Goal: Task Accomplishment & Management: Use online tool/utility

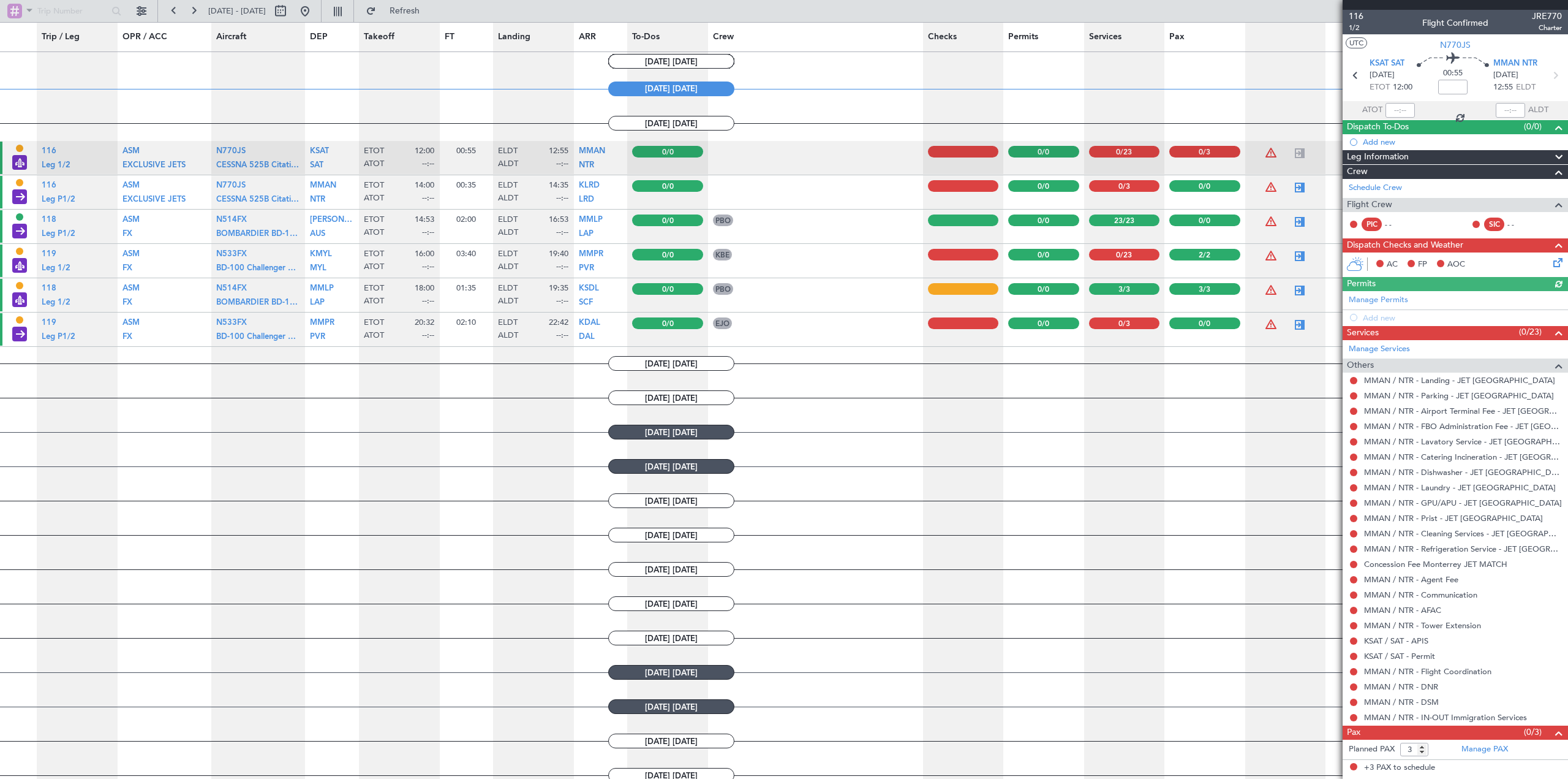
scroll to position [961, 0]
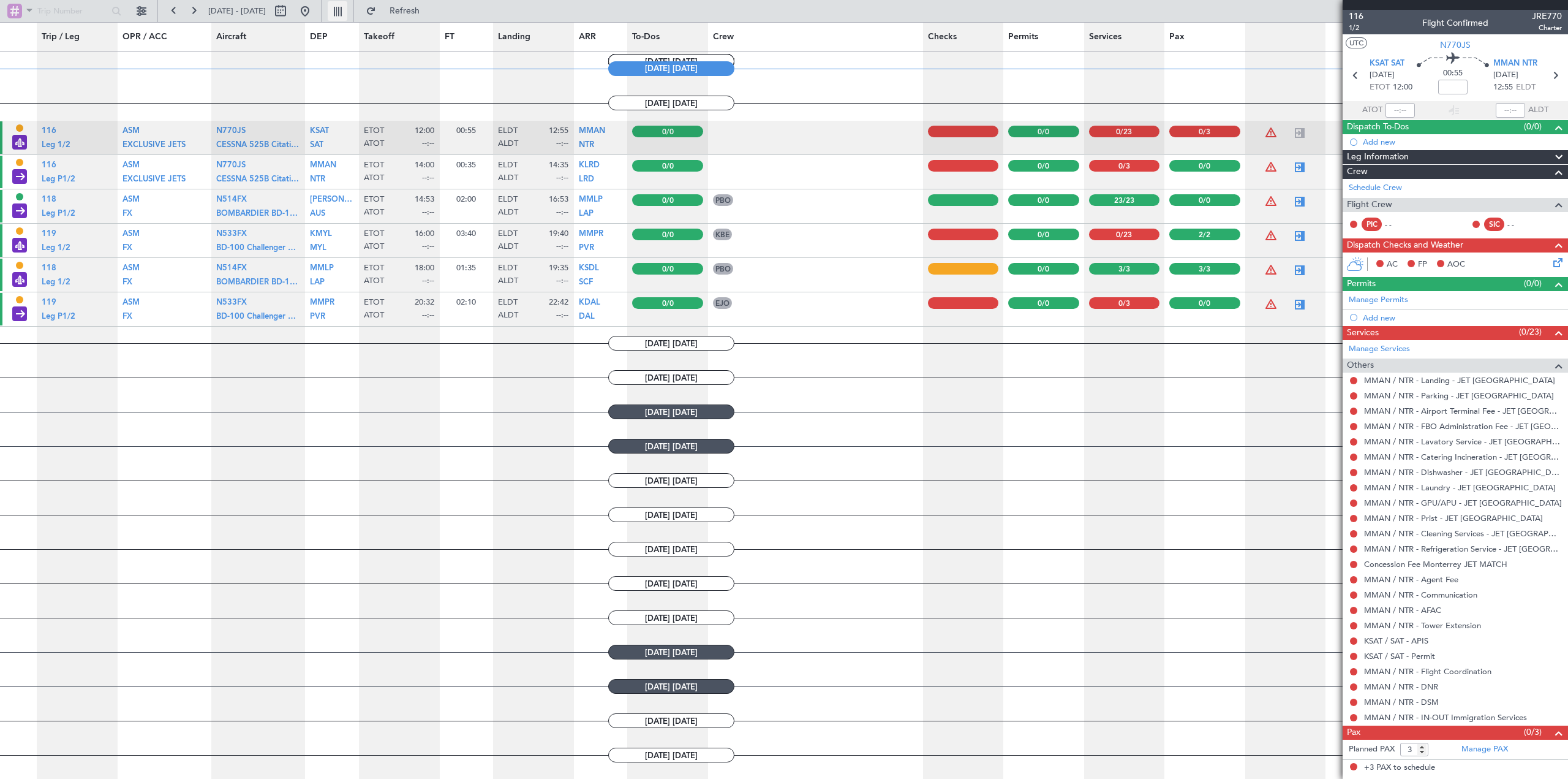
click at [347, 12] on button at bounding box center [337, 11] width 20 height 20
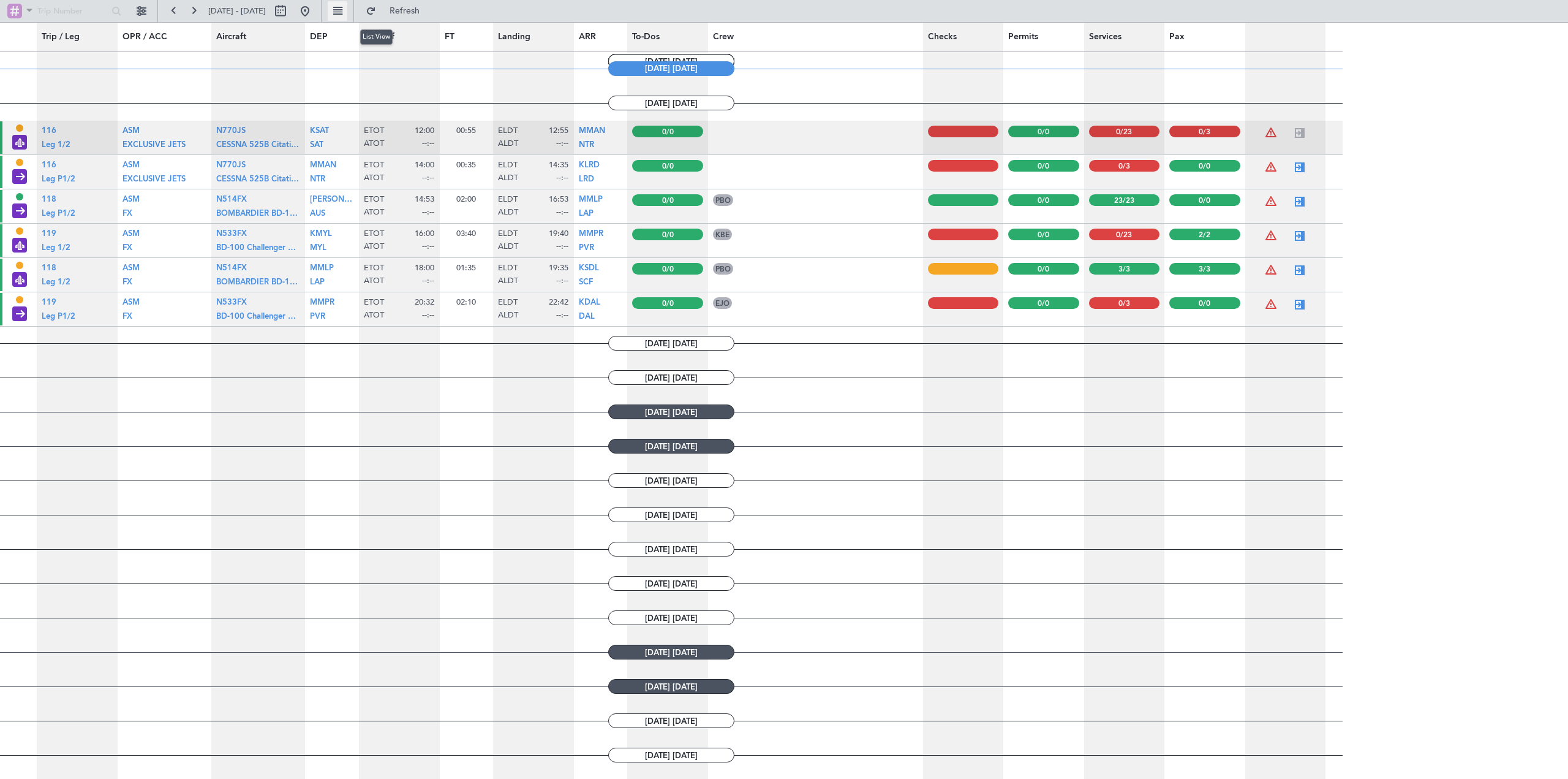
type input "0"
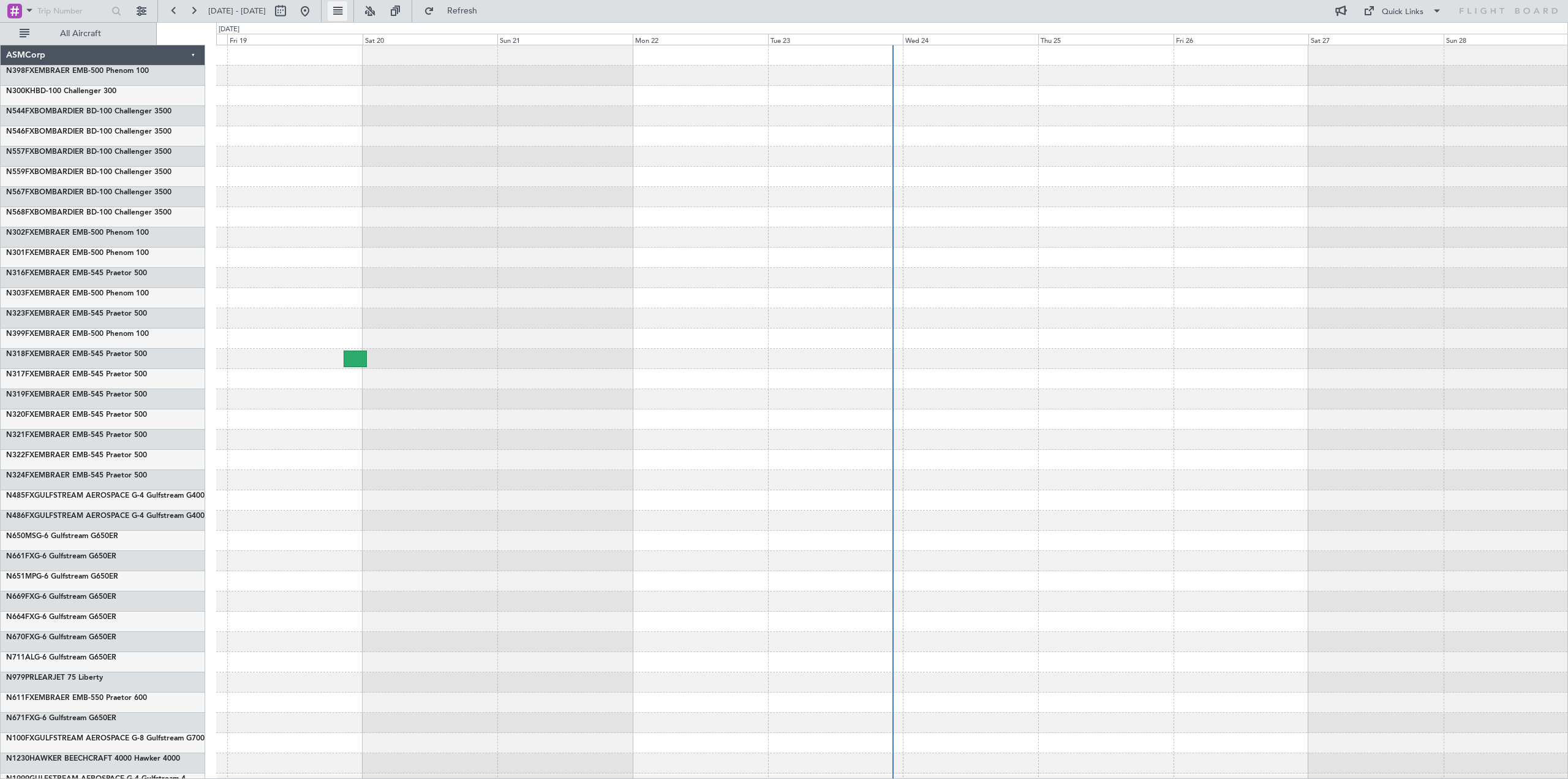
click at [347, 11] on button at bounding box center [337, 11] width 20 height 20
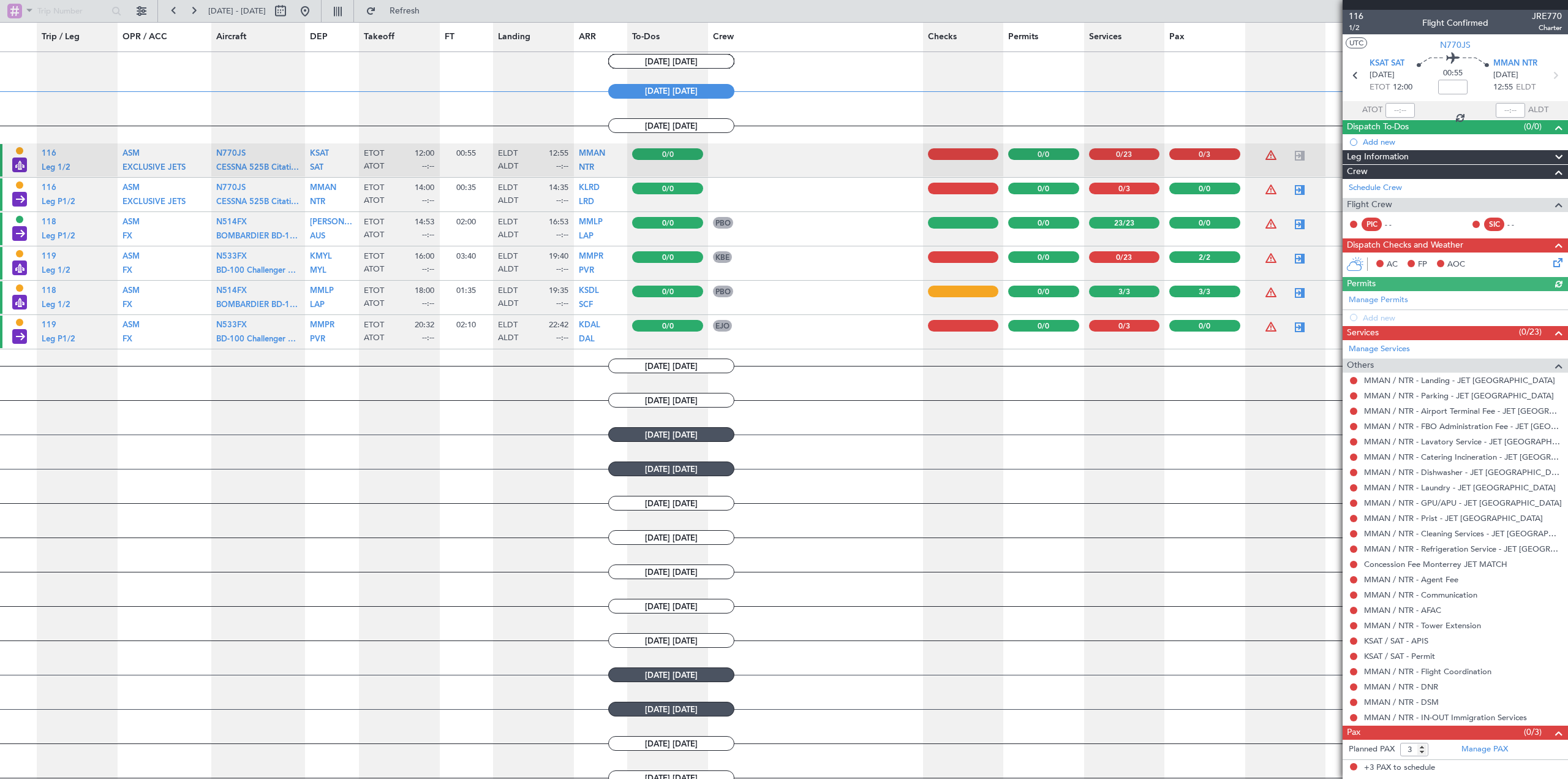
scroll to position [961, 0]
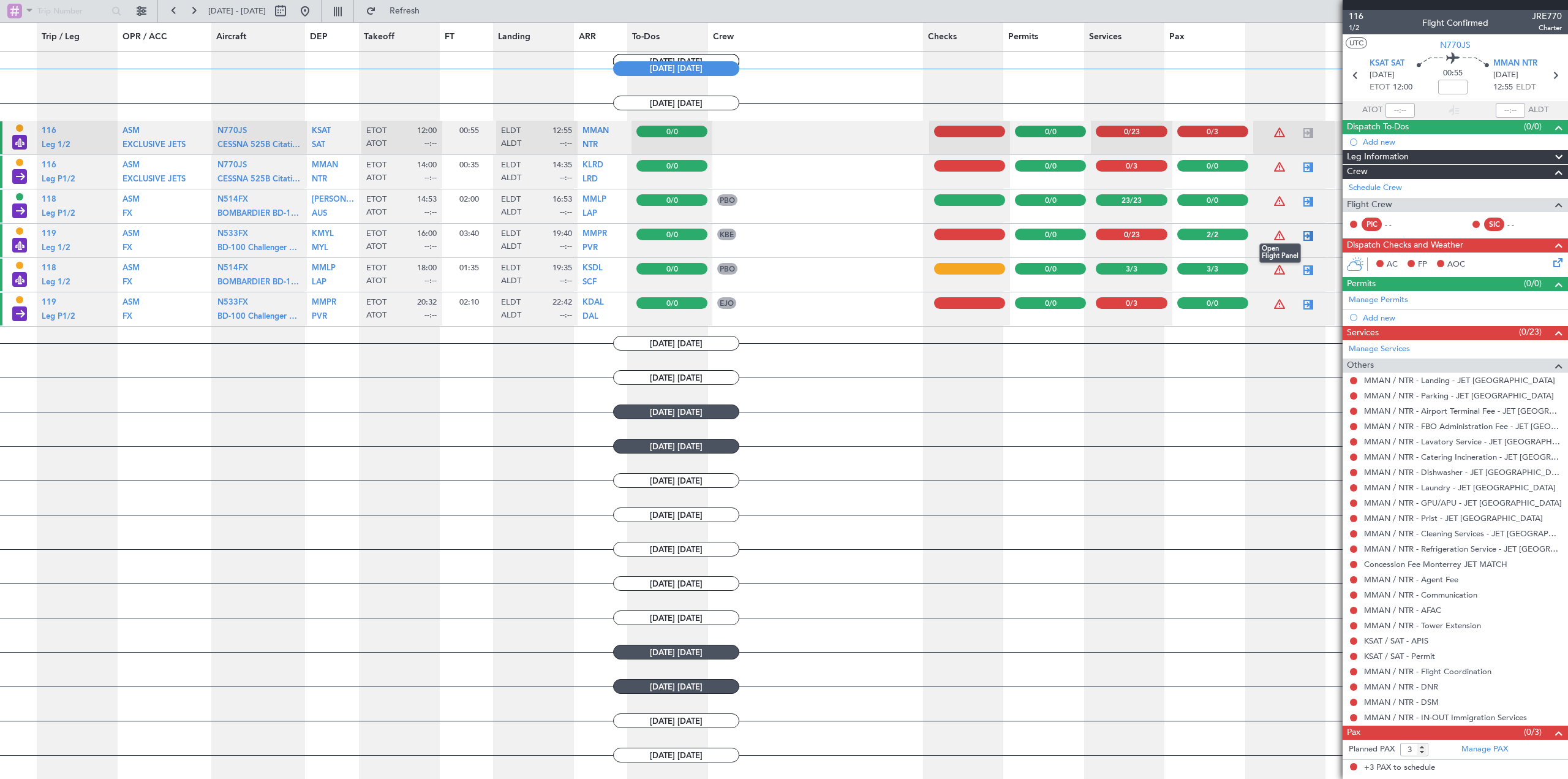
click at [1301, 237] on div at bounding box center [1308, 235] width 14 height 14
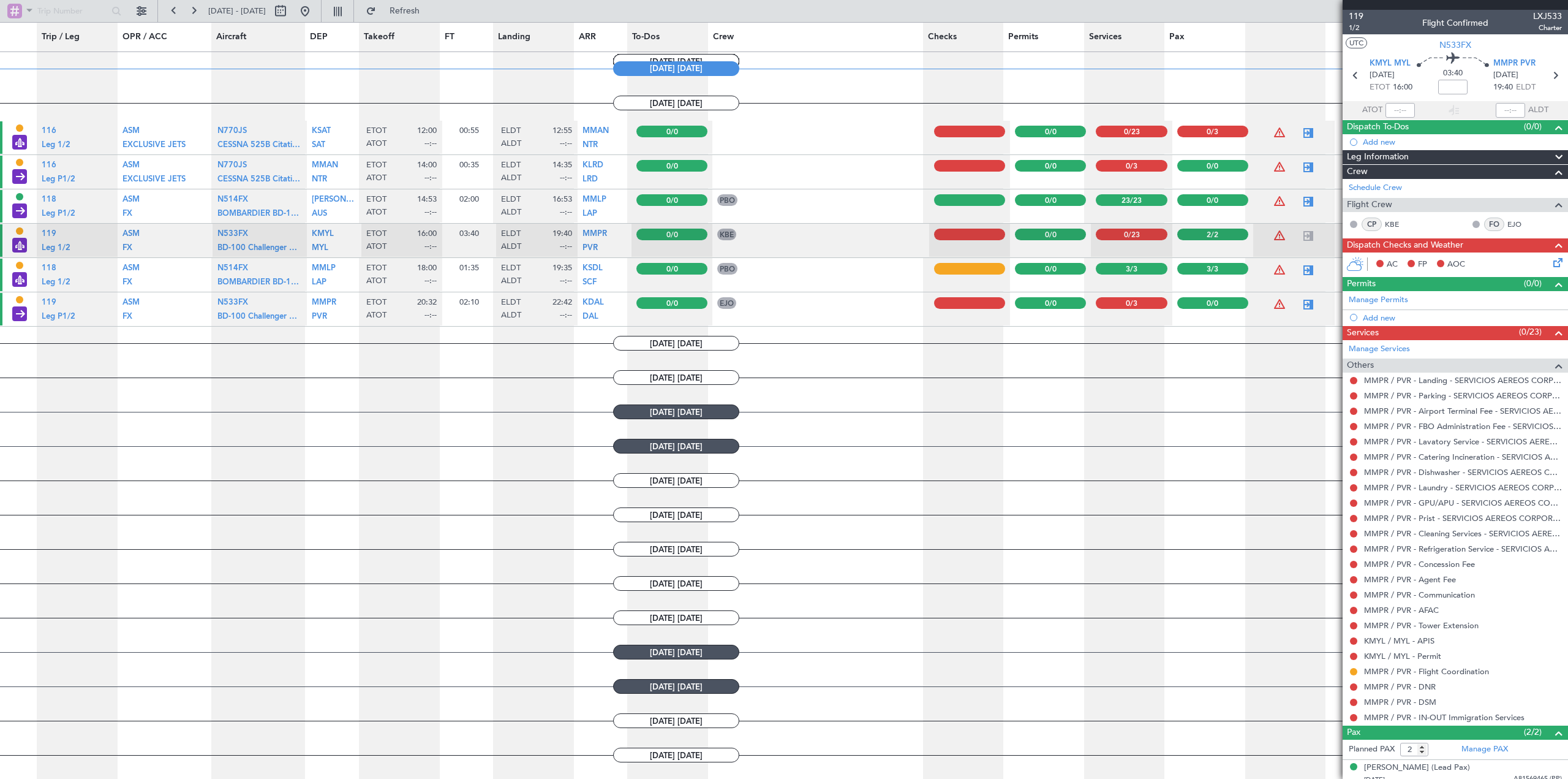
click at [1552, 156] on span at bounding box center [1558, 157] width 14 height 14
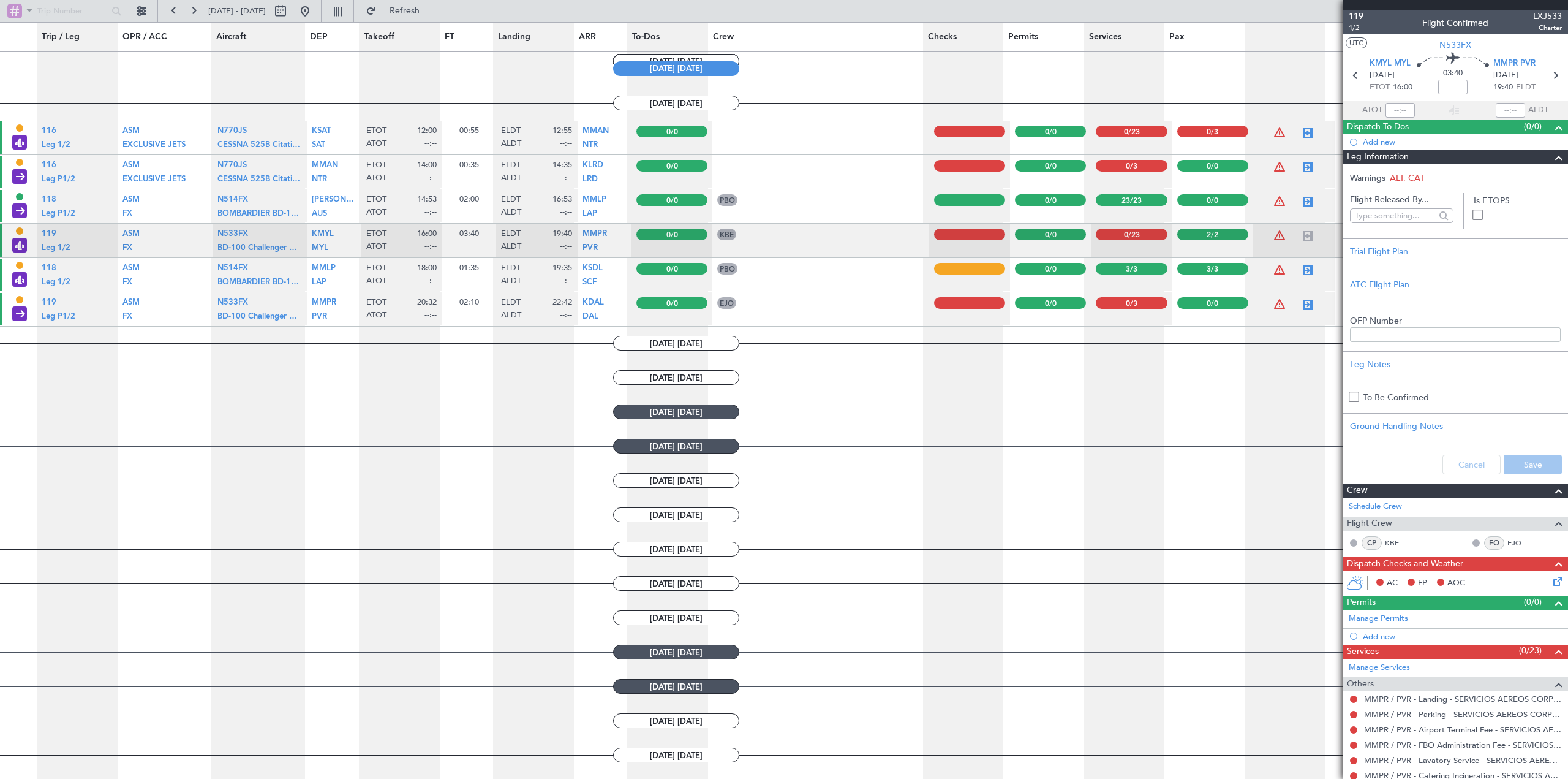
click at [1552, 156] on span at bounding box center [1558, 157] width 14 height 14
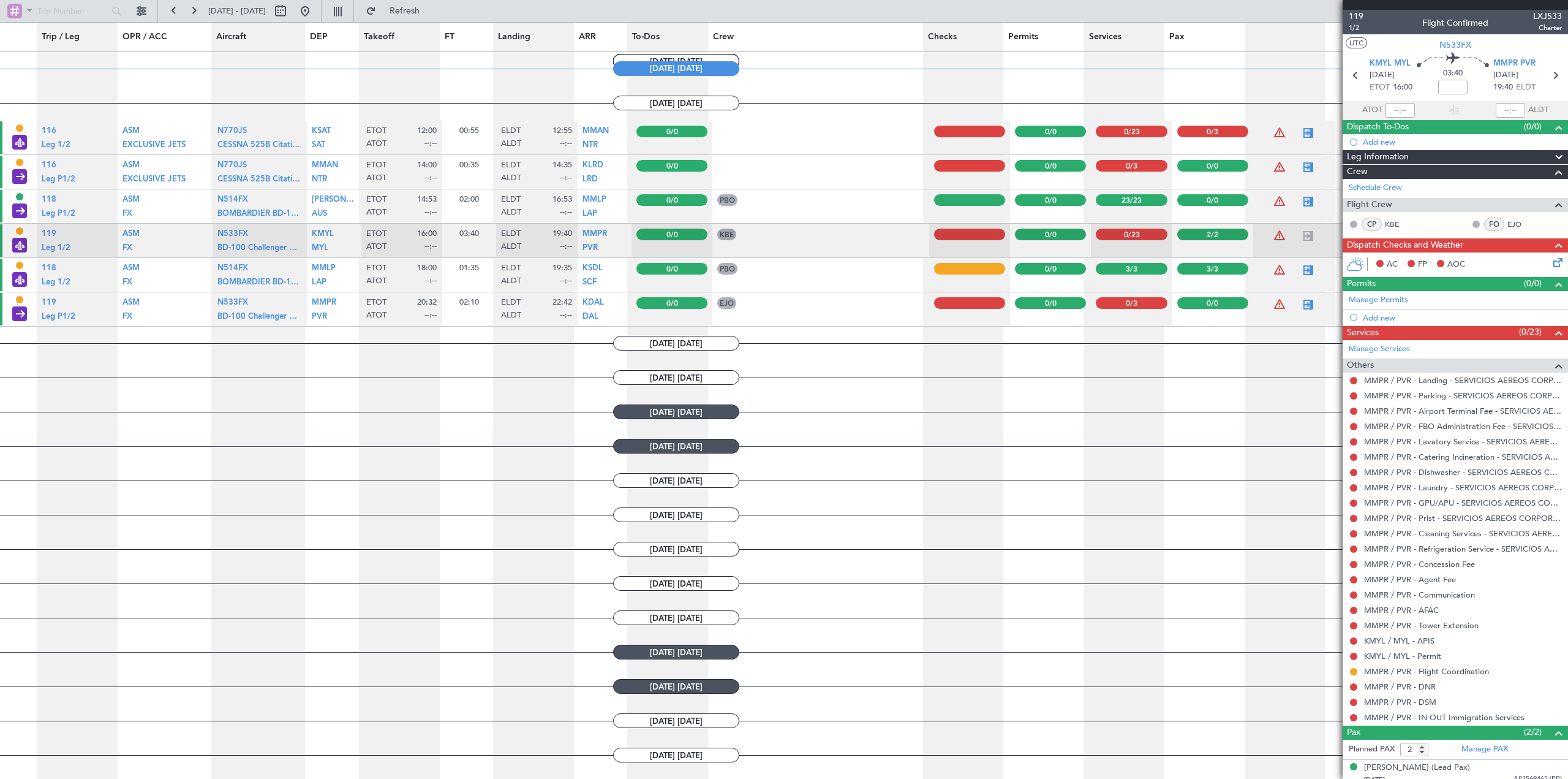
click at [1551, 259] on icon at bounding box center [1556, 260] width 10 height 10
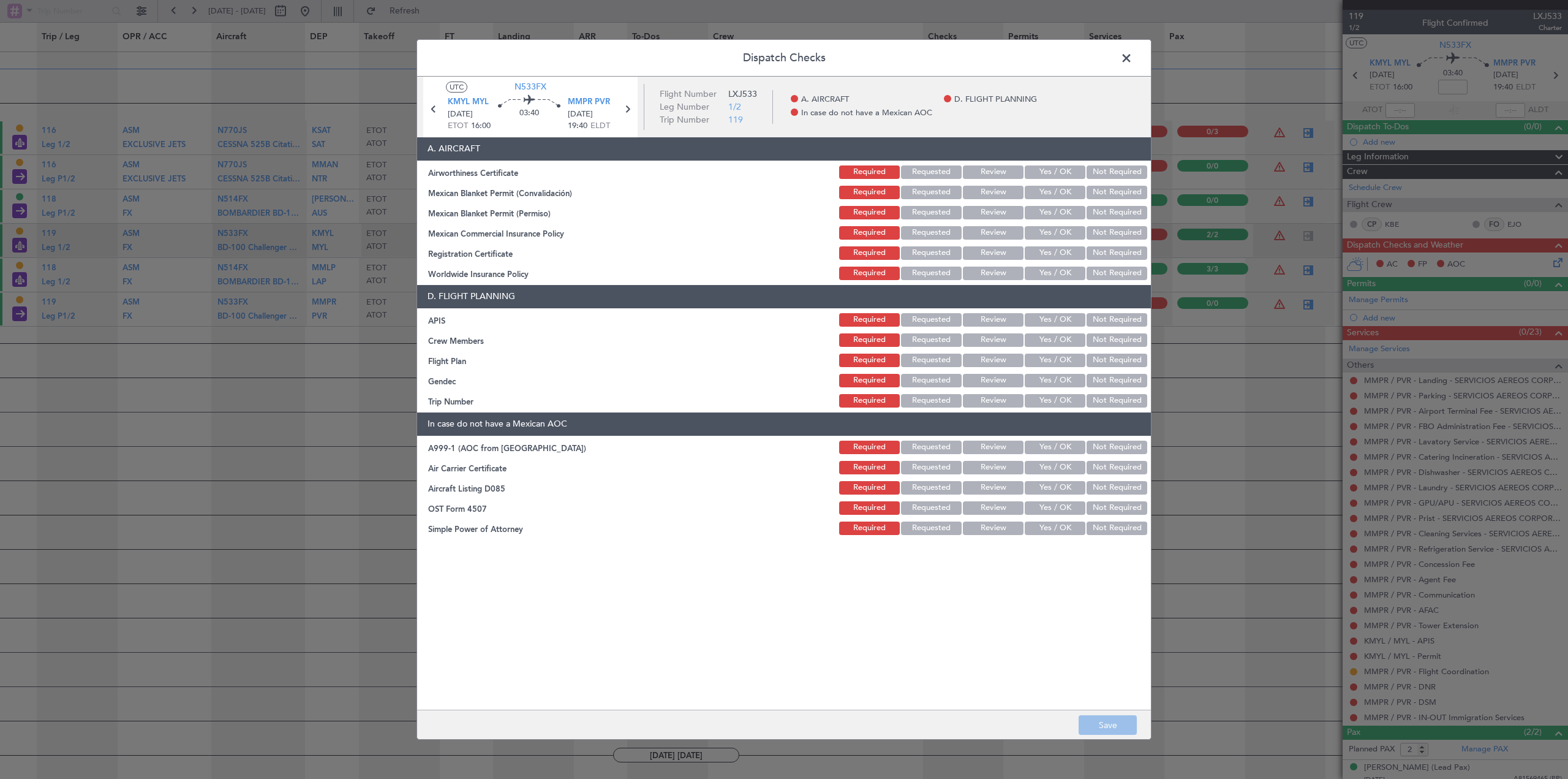
click at [1056, 169] on button "Yes / OK" at bounding box center [1055, 172] width 60 height 14
click at [1062, 190] on button "Yes / OK" at bounding box center [1055, 193] width 60 height 14
click at [1054, 211] on button "Yes / OK" at bounding box center [1055, 213] width 60 height 14
click at [1056, 237] on button "Yes / OK" at bounding box center [1055, 233] width 60 height 14
click at [1058, 259] on button "Yes / OK" at bounding box center [1055, 253] width 60 height 14
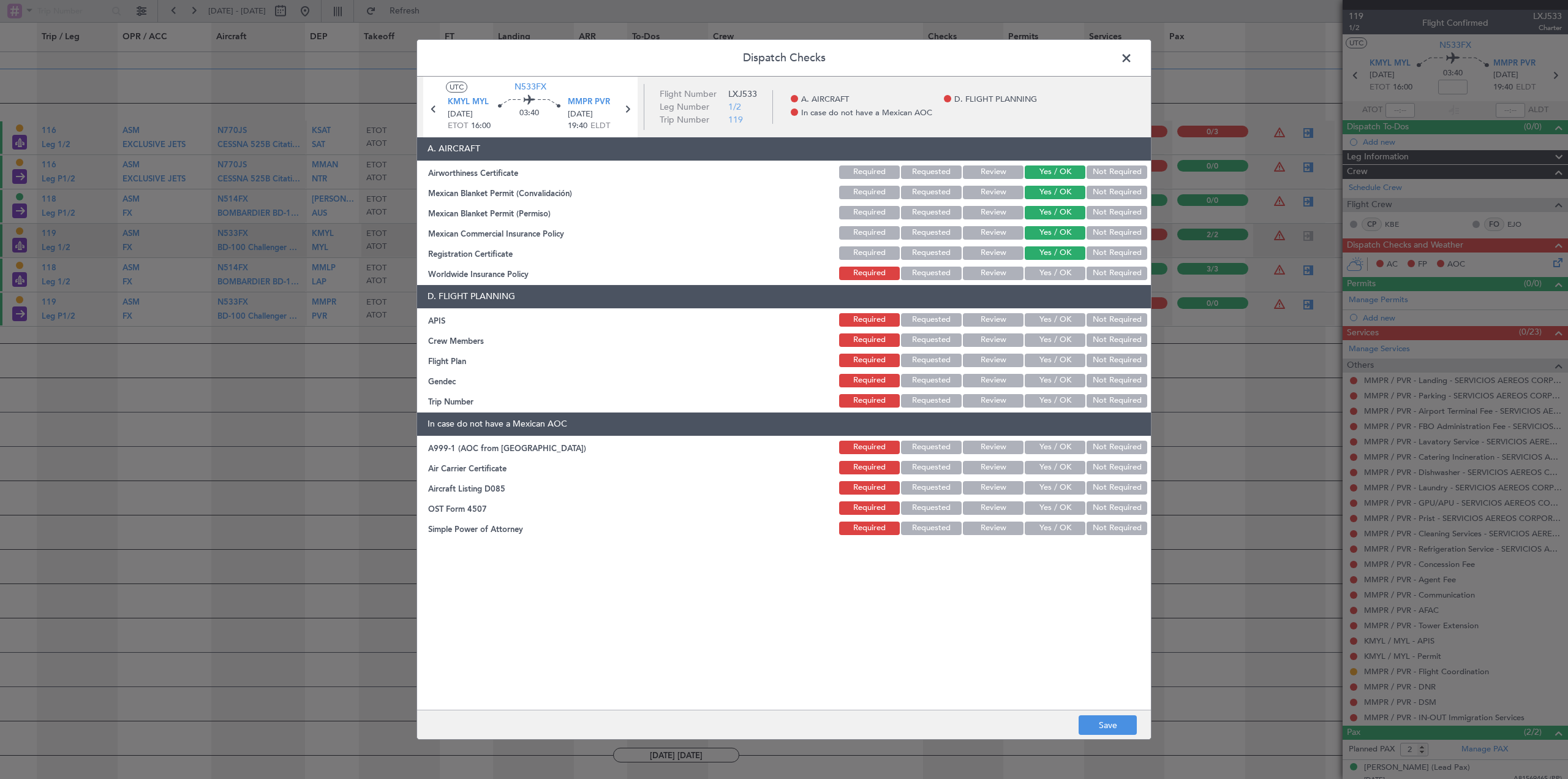
click at [1112, 267] on button "Not Required" at bounding box center [1117, 273] width 60 height 14
click at [1047, 323] on button "Yes / OK" at bounding box center [1055, 320] width 60 height 14
click at [1059, 340] on button "Yes / OK" at bounding box center [1055, 340] width 60 height 14
click at [942, 360] on button "Requested" at bounding box center [931, 360] width 60 height 14
drag, startPoint x: 1112, startPoint y: 357, endPoint x: 1171, endPoint y: 367, distance: 59.8
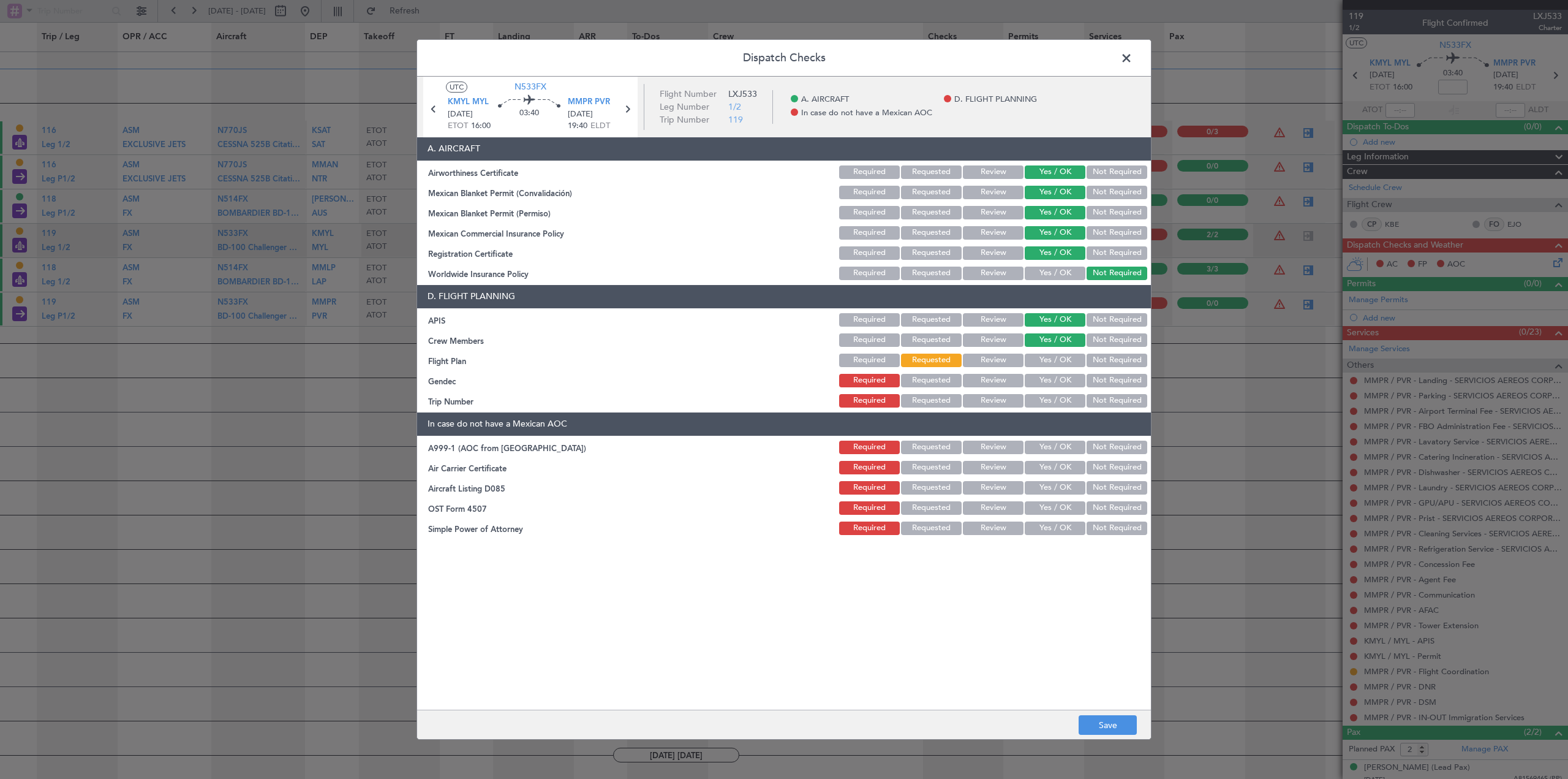
click at [1112, 358] on button "Not Required" at bounding box center [1117, 360] width 60 height 14
click at [1061, 380] on button "Yes / OK" at bounding box center [1055, 381] width 60 height 14
click at [1062, 402] on button "Yes / OK" at bounding box center [1055, 401] width 60 height 14
click at [1130, 448] on button "Not Required" at bounding box center [1117, 447] width 60 height 14
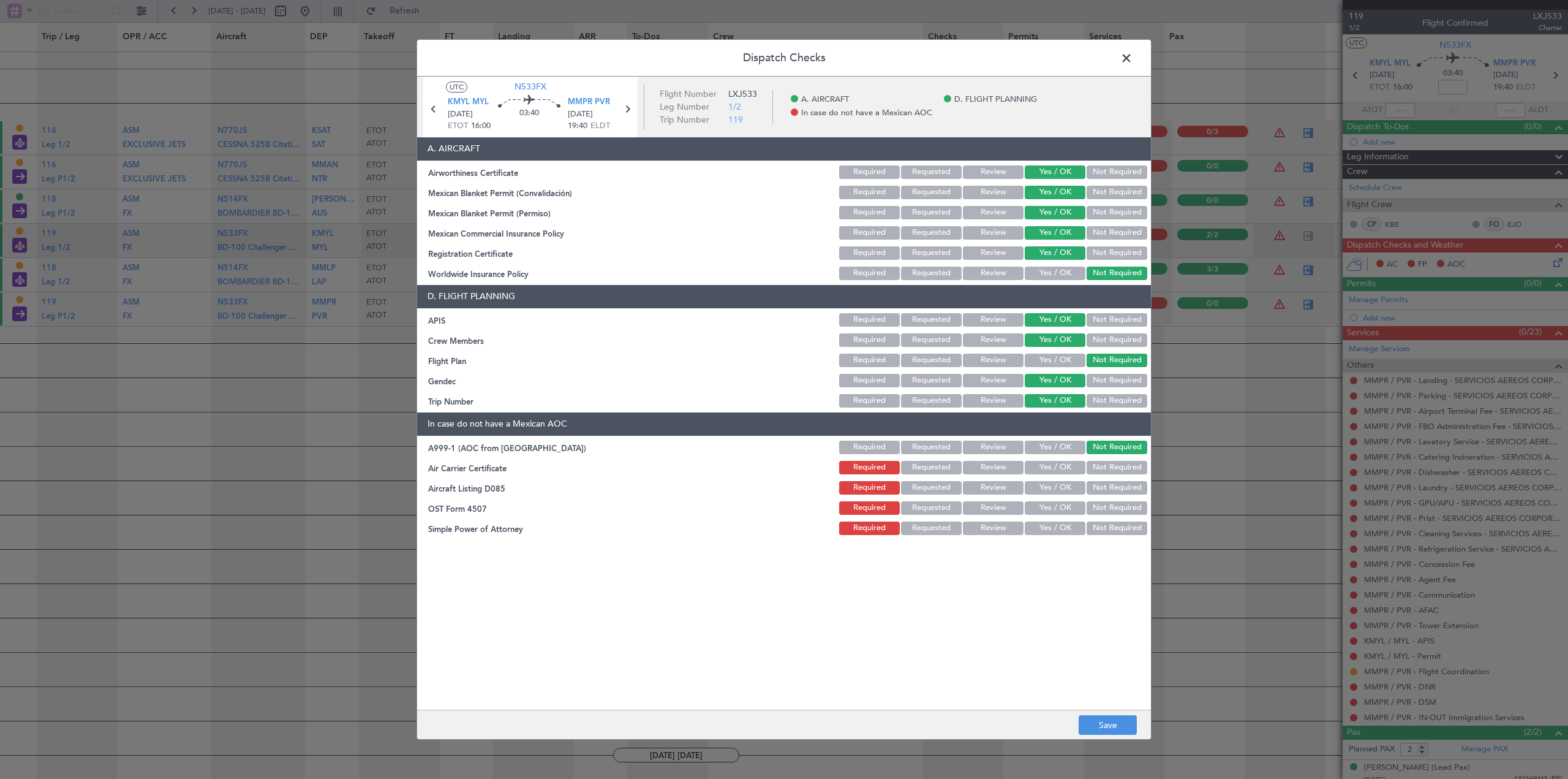
click at [1119, 467] on button "Not Required" at bounding box center [1117, 467] width 60 height 14
click at [1121, 486] on button "Not Required" at bounding box center [1117, 488] width 60 height 14
click at [1116, 504] on button "Not Required" at bounding box center [1117, 508] width 60 height 14
click at [1121, 528] on button "Not Required" at bounding box center [1117, 528] width 60 height 14
click at [1109, 731] on button "Save" at bounding box center [1107, 725] width 58 height 20
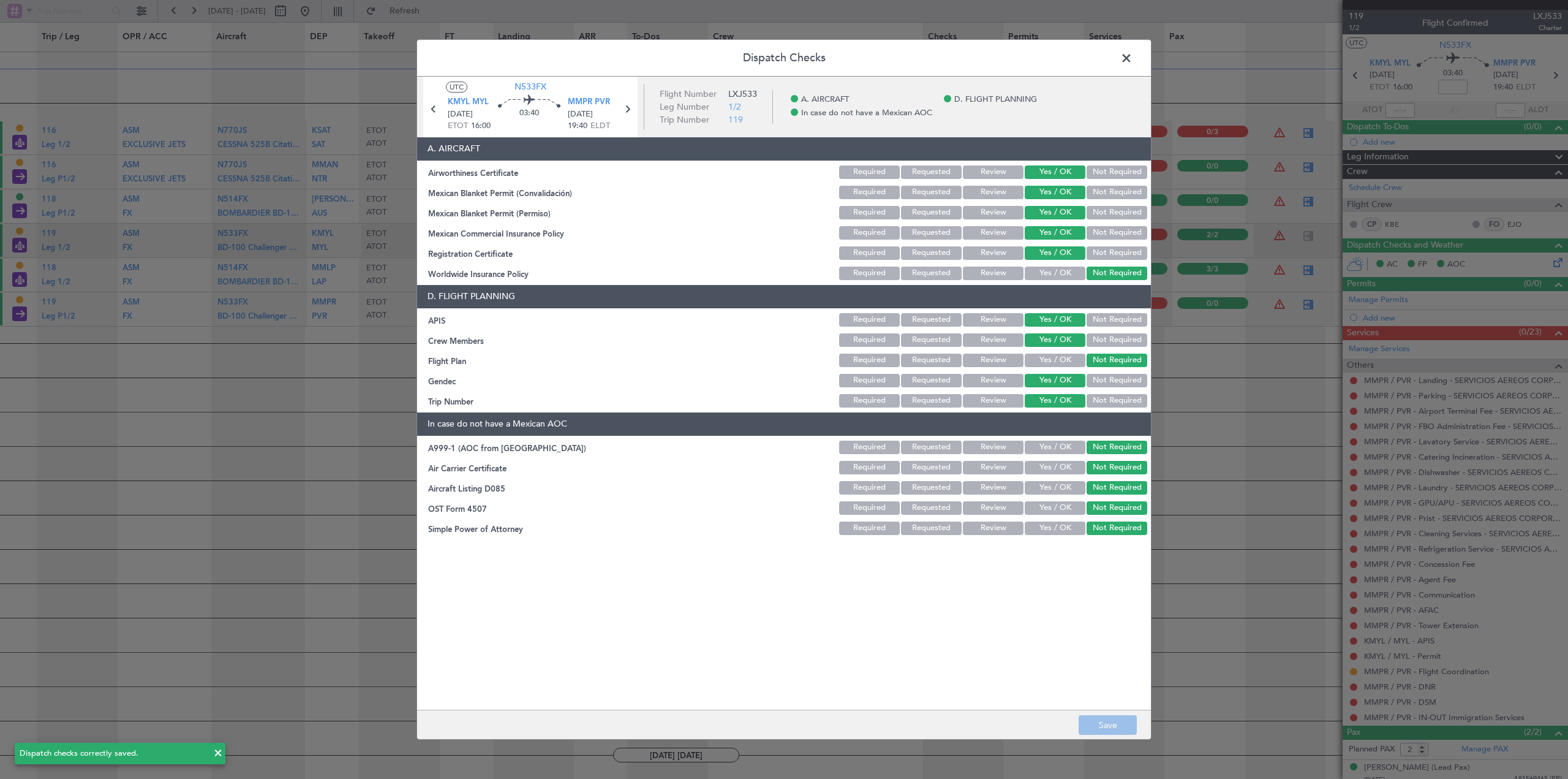
click at [216, 751] on span at bounding box center [217, 753] width 14 height 14
click at [1132, 58] on span at bounding box center [1132, 61] width 0 height 25
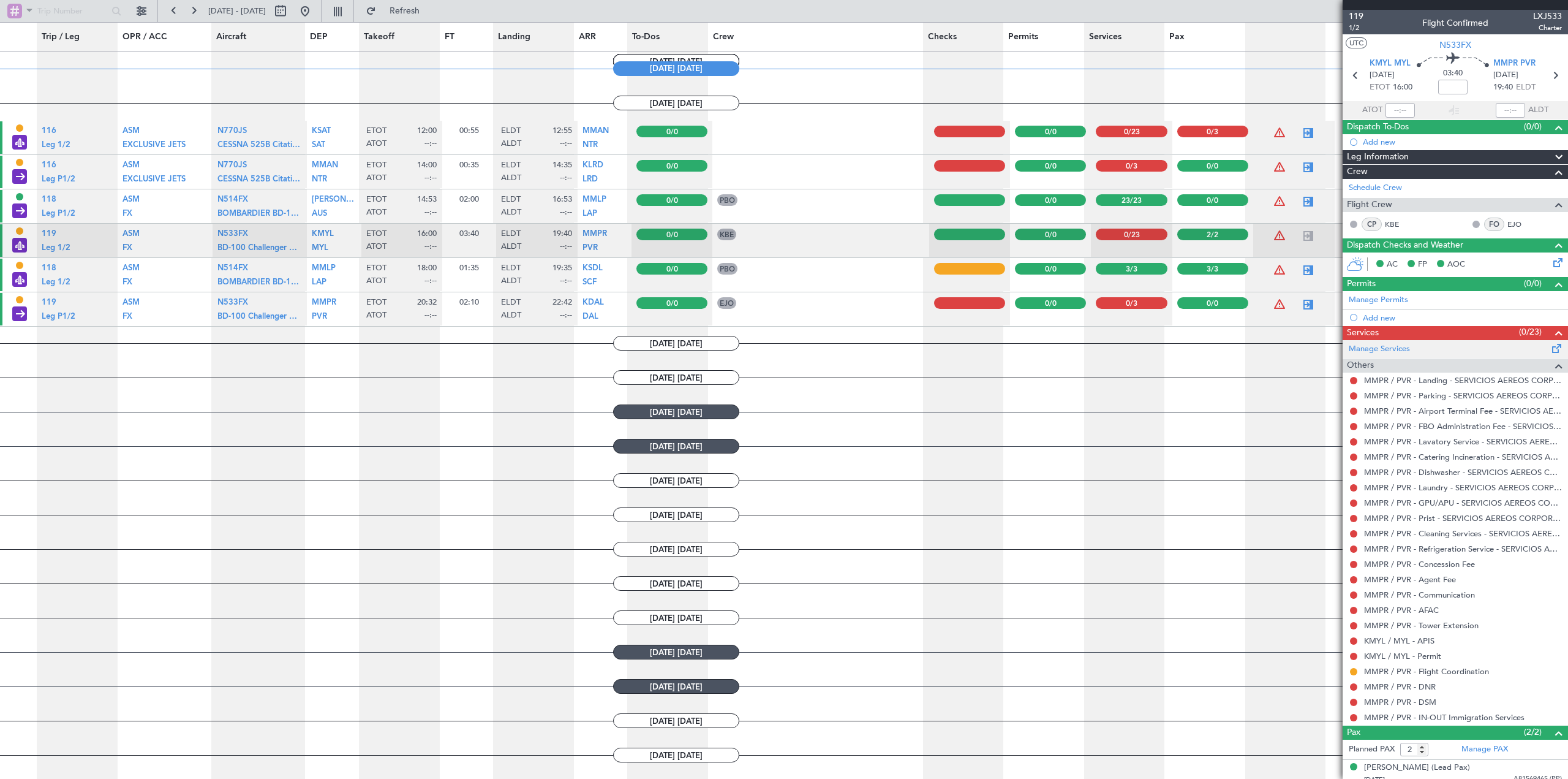
click at [1549, 349] on span at bounding box center [1556, 345] width 14 height 9
click at [1353, 380] on button at bounding box center [1353, 380] width 8 height 8
click at [1328, 522] on span "Confirmed" at bounding box center [1318, 526] width 38 height 12
click at [1353, 397] on button at bounding box center [1353, 395] width 8 height 8
click at [1315, 539] on span "Confirmed" at bounding box center [1318, 542] width 38 height 12
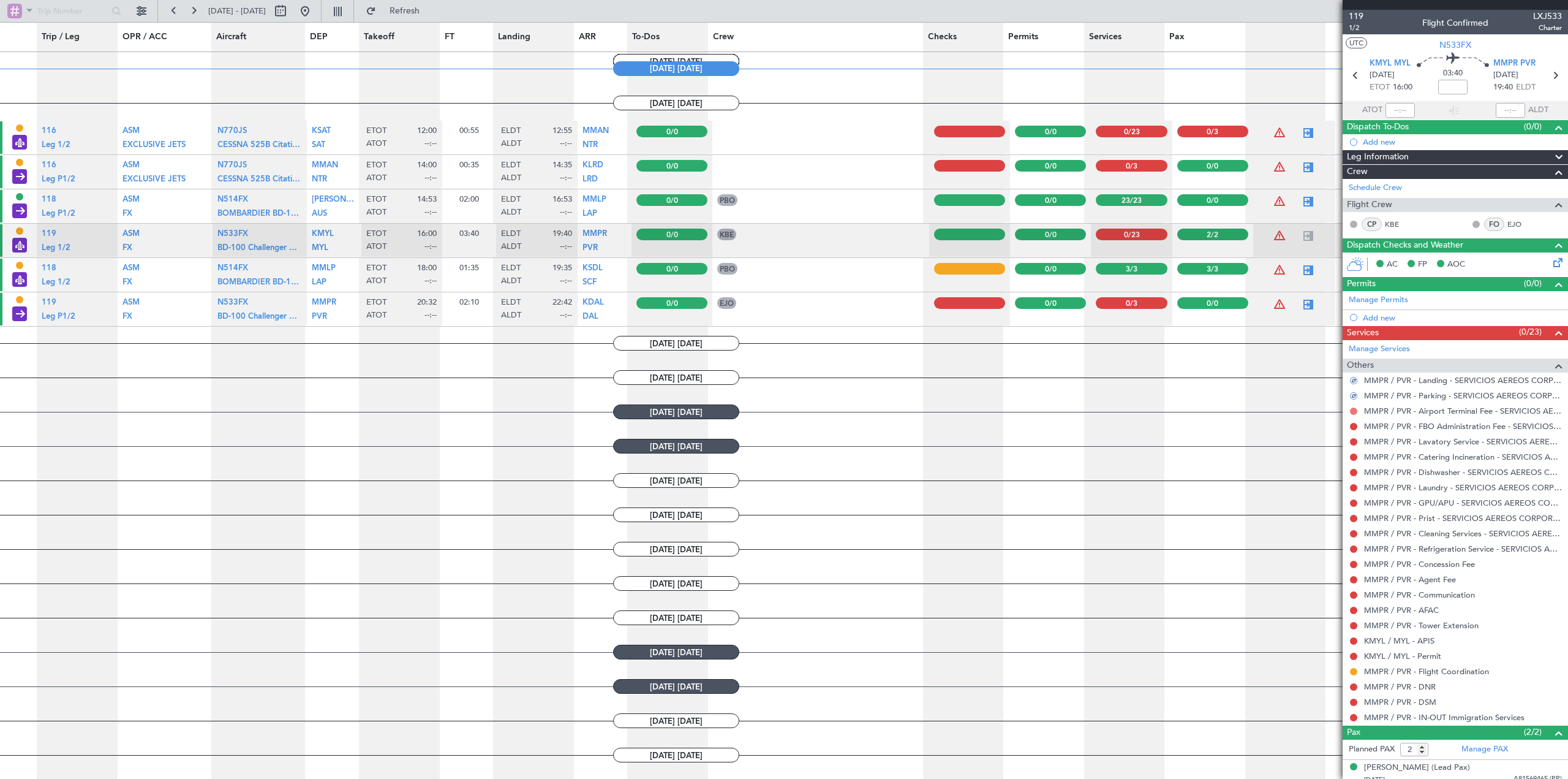
click at [1355, 413] on button at bounding box center [1353, 411] width 8 height 8
click at [1323, 554] on span "Confirmed" at bounding box center [1318, 557] width 38 height 12
click at [1354, 428] on button at bounding box center [1353, 426] width 8 height 8
click at [1314, 567] on span "Confirmed" at bounding box center [1318, 572] width 38 height 12
click at [1351, 456] on button at bounding box center [1353, 457] width 8 height 8
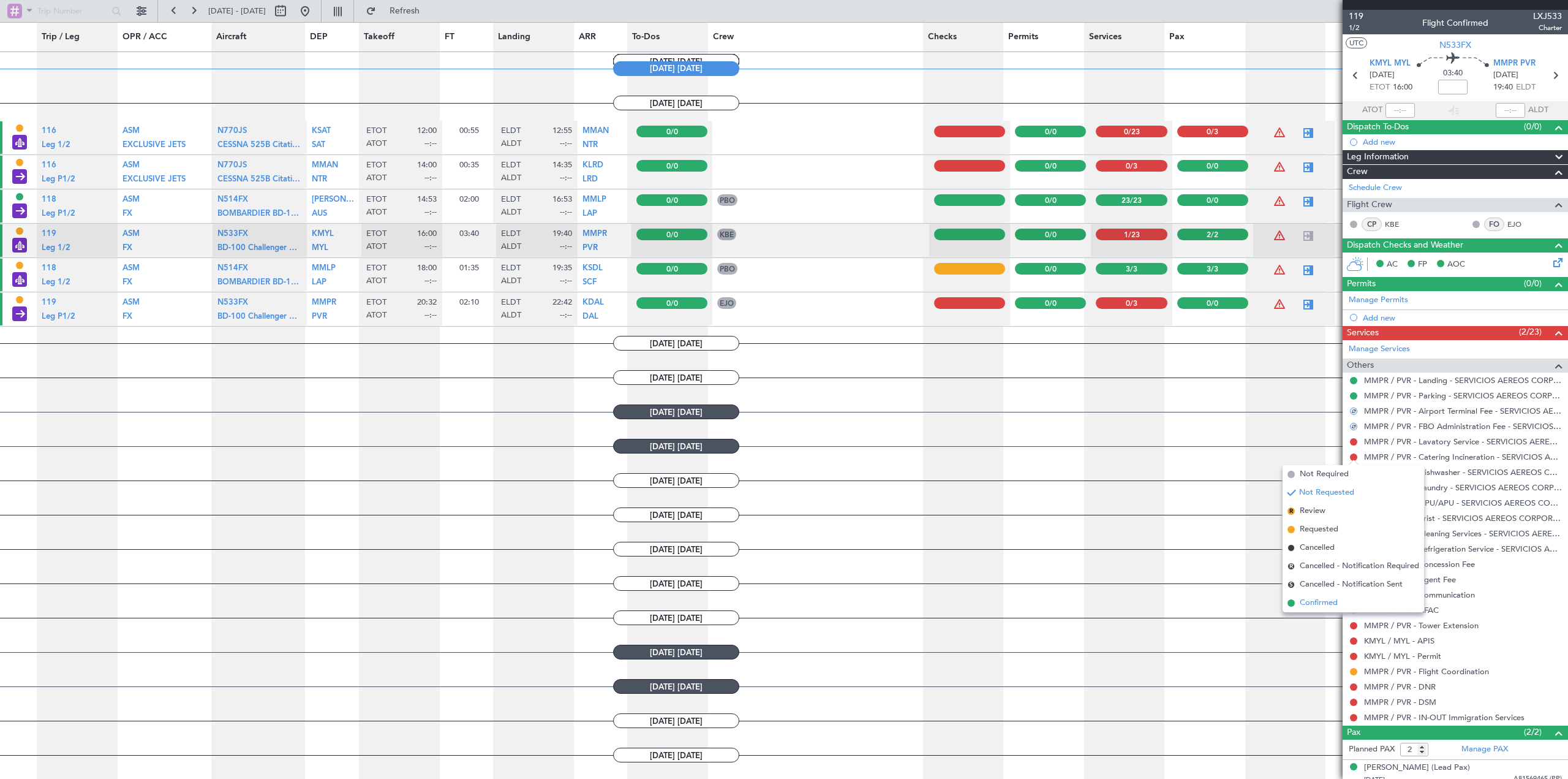
click at [1314, 600] on span "Confirmed" at bounding box center [1318, 603] width 38 height 12
click at [1353, 443] on button at bounding box center [1353, 441] width 8 height 8
click at [1317, 588] on span "Confirmed" at bounding box center [1318, 588] width 38 height 12
click at [1353, 472] on button at bounding box center [1353, 472] width 8 height 8
click at [1320, 614] on span "Confirmed" at bounding box center [1318, 618] width 38 height 12
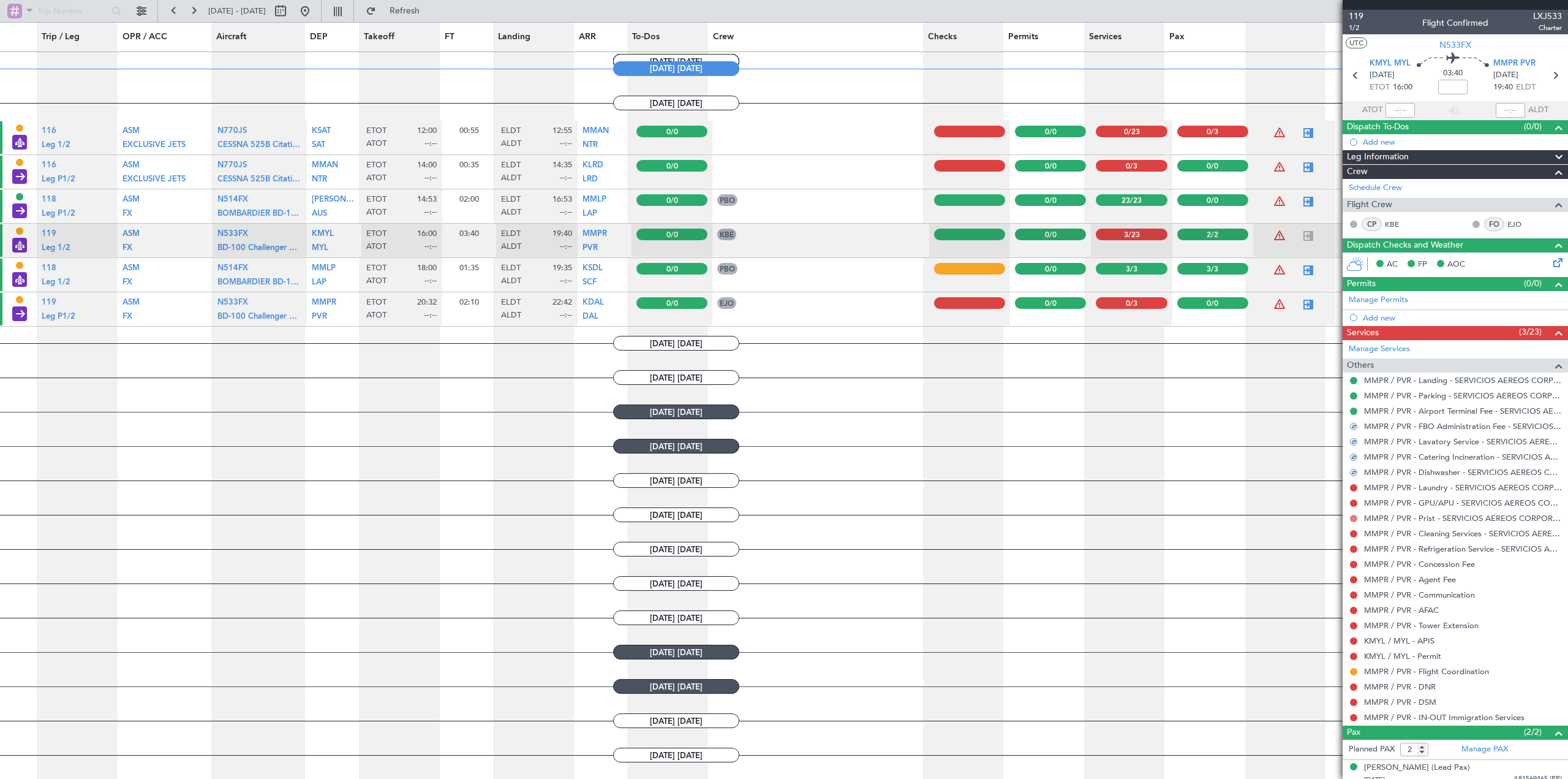
click at [1354, 520] on button at bounding box center [1353, 518] width 8 height 8
click at [1325, 659] on span "Confirmed" at bounding box center [1318, 664] width 38 height 12
click at [1353, 505] on button at bounding box center [1353, 503] width 8 height 8
click at [1319, 645] on span "Confirmed" at bounding box center [1318, 649] width 38 height 12
click at [1354, 488] on button at bounding box center [1353, 487] width 8 height 8
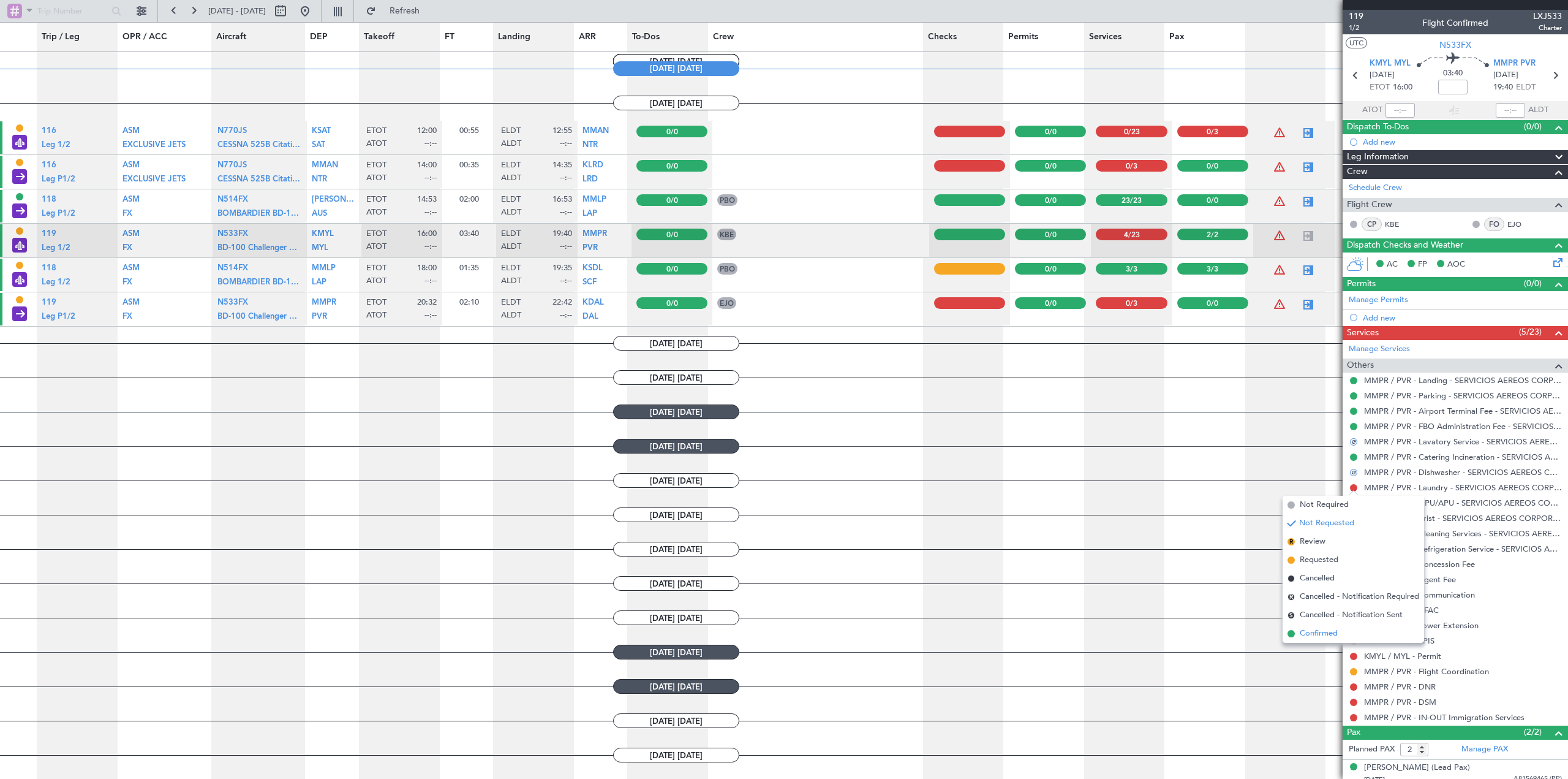
click at [1311, 633] on span "Confirmed" at bounding box center [1318, 633] width 38 height 12
click at [1353, 547] on button at bounding box center [1353, 549] width 8 height 8
click at [1316, 690] on span "Confirmed" at bounding box center [1318, 695] width 38 height 12
click at [1355, 534] on button at bounding box center [1353, 533] width 8 height 8
click at [1319, 675] on span "Confirmed" at bounding box center [1318, 679] width 38 height 12
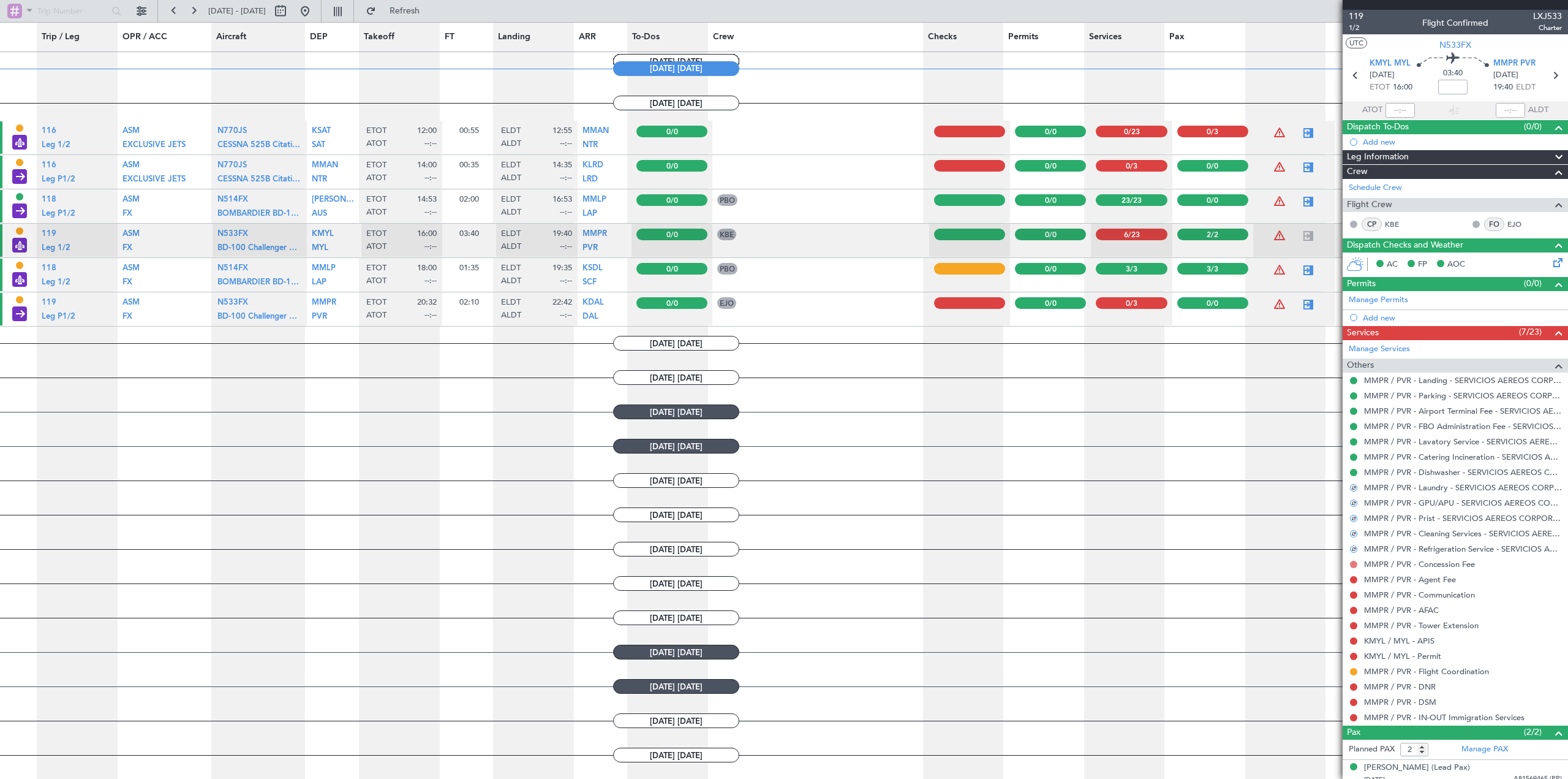
click at [1353, 566] on button at bounding box center [1353, 564] width 8 height 8
click at [1322, 707] on span "Confirmed" at bounding box center [1318, 710] width 38 height 12
click at [1354, 596] on button at bounding box center [1353, 595] width 8 height 8
click at [1313, 741] on span "Confirmed" at bounding box center [1318, 741] width 38 height 12
click at [1353, 610] on button at bounding box center [1353, 610] width 8 height 8
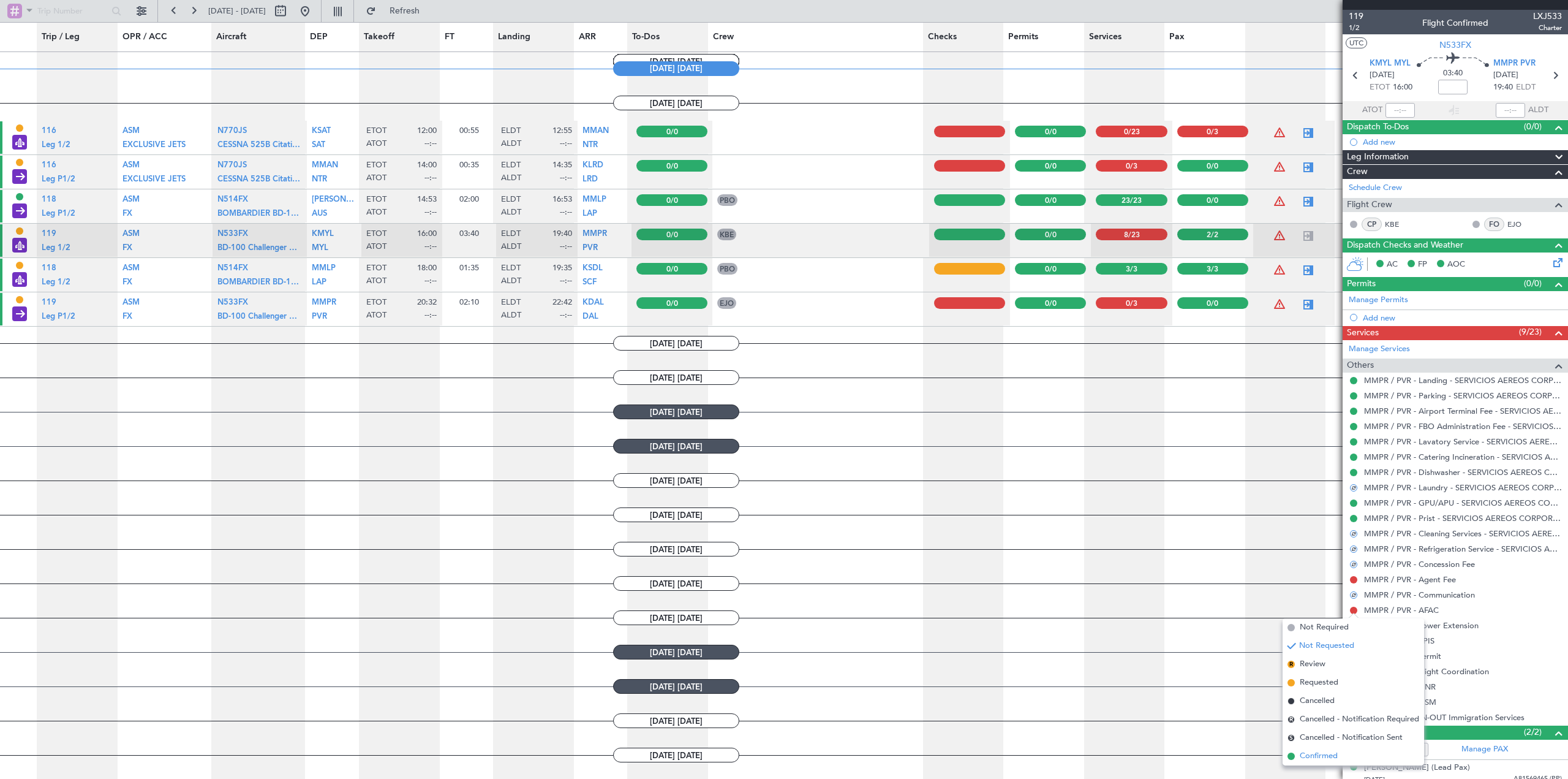
click at [1308, 758] on span "Confirmed" at bounding box center [1318, 756] width 38 height 12
click at [1353, 581] on button at bounding box center [1353, 579] width 8 height 8
click at [1309, 725] on span "Confirmed" at bounding box center [1318, 725] width 38 height 12
click at [1353, 701] on button at bounding box center [1353, 702] width 8 height 8
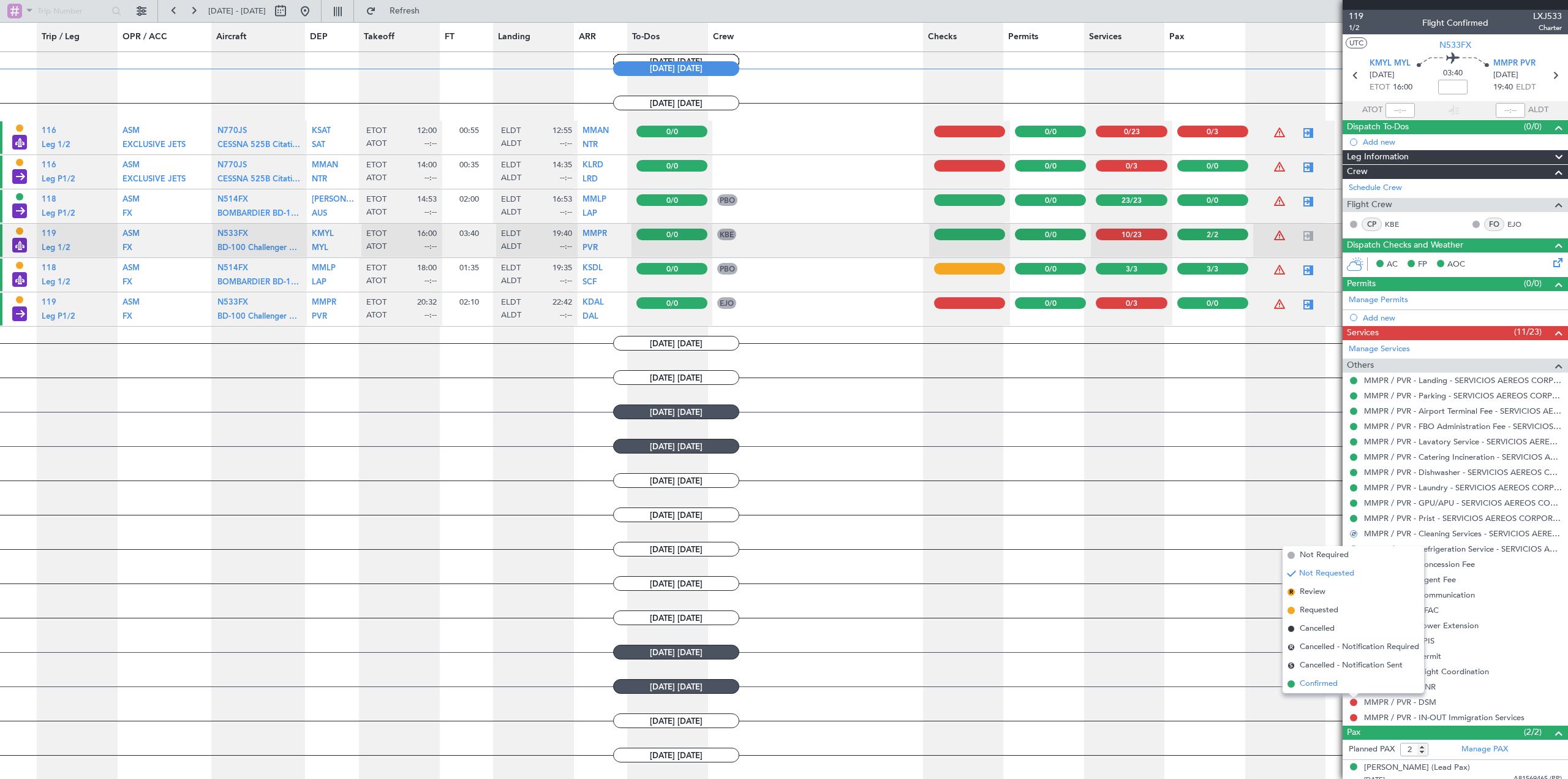
click at [1330, 688] on span "Confirmed" at bounding box center [1318, 684] width 38 height 12
click at [1353, 684] on button at bounding box center [1353, 687] width 8 height 8
click at [1320, 671] on span "Confirmed" at bounding box center [1318, 668] width 38 height 12
click at [1353, 658] on button at bounding box center [1353, 656] width 8 height 8
click at [1319, 641] on span "Confirmed" at bounding box center [1318, 638] width 38 height 12
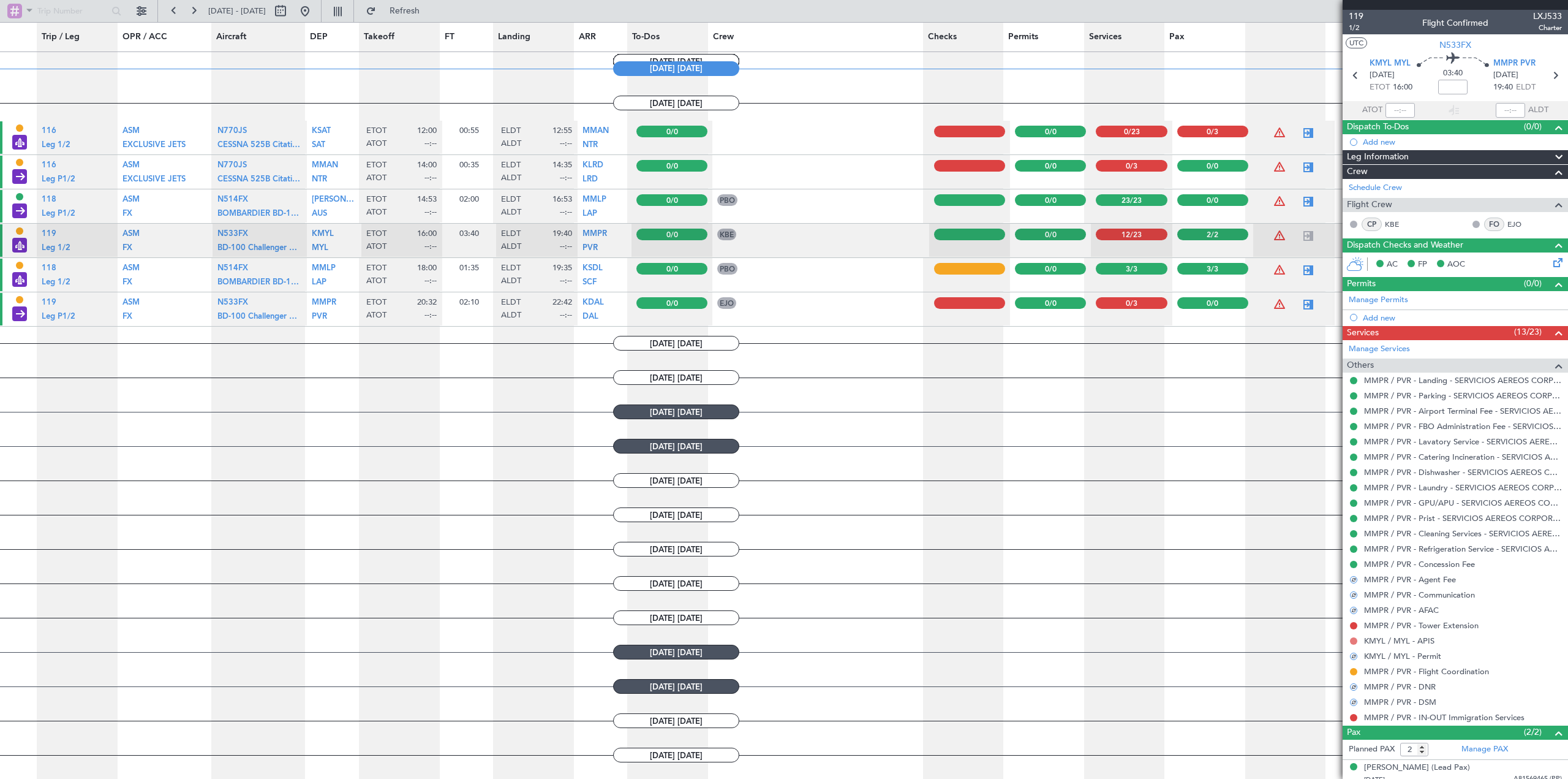
click at [1353, 640] on button at bounding box center [1353, 641] width 8 height 8
click at [1313, 625] on span "Confirmed" at bounding box center [1318, 623] width 38 height 12
click at [1355, 625] on button at bounding box center [1353, 625] width 8 height 8
click at [1316, 606] on span "Confirmed" at bounding box center [1318, 607] width 38 height 12
click at [1354, 671] on button at bounding box center [1353, 671] width 8 height 8
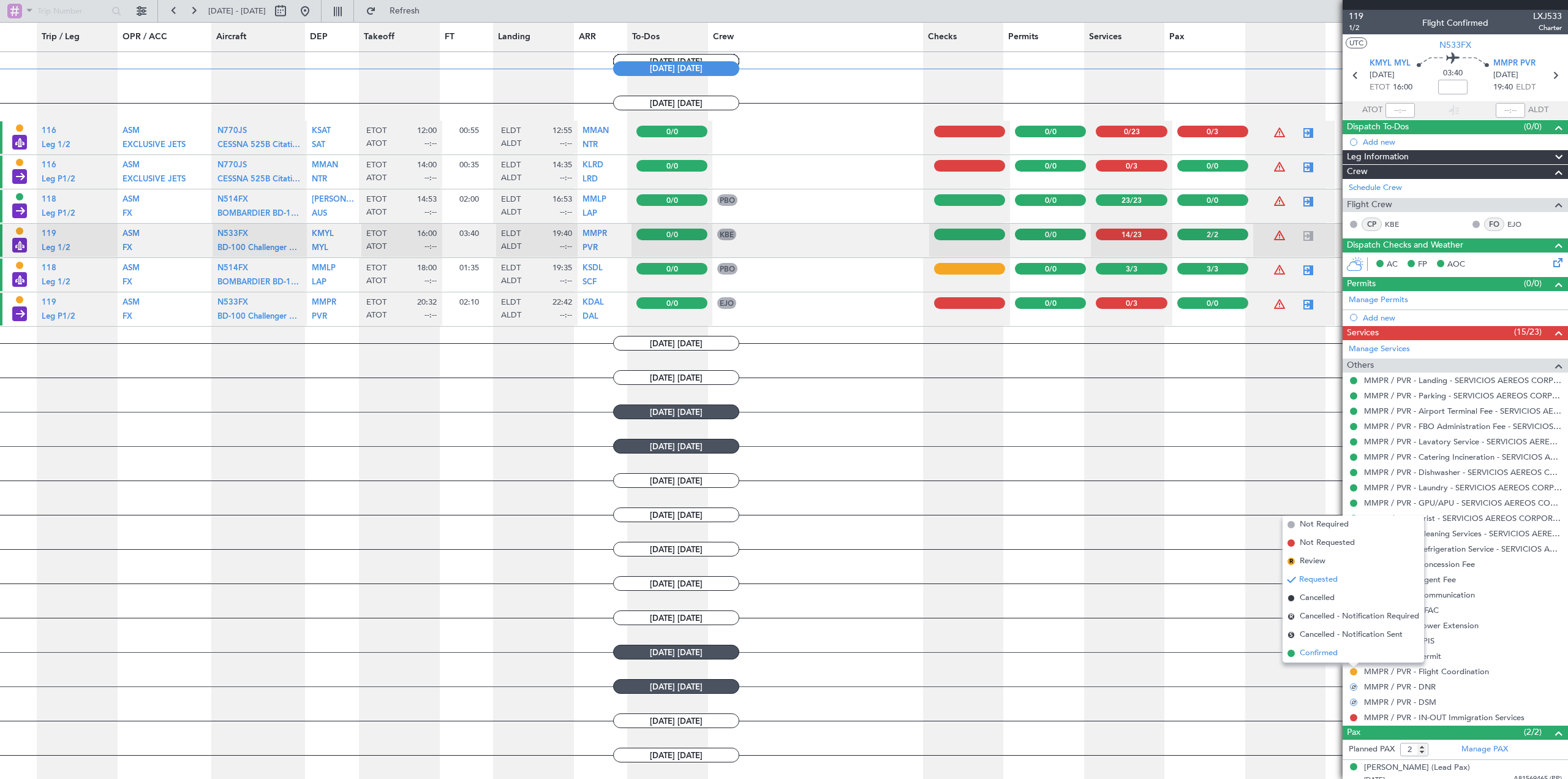
click at [1320, 654] on span "Confirmed" at bounding box center [1318, 653] width 38 height 12
click at [1353, 716] on button at bounding box center [1353, 717] width 8 height 8
click at [1319, 693] on li "Confirmed" at bounding box center [1353, 699] width 141 height 19
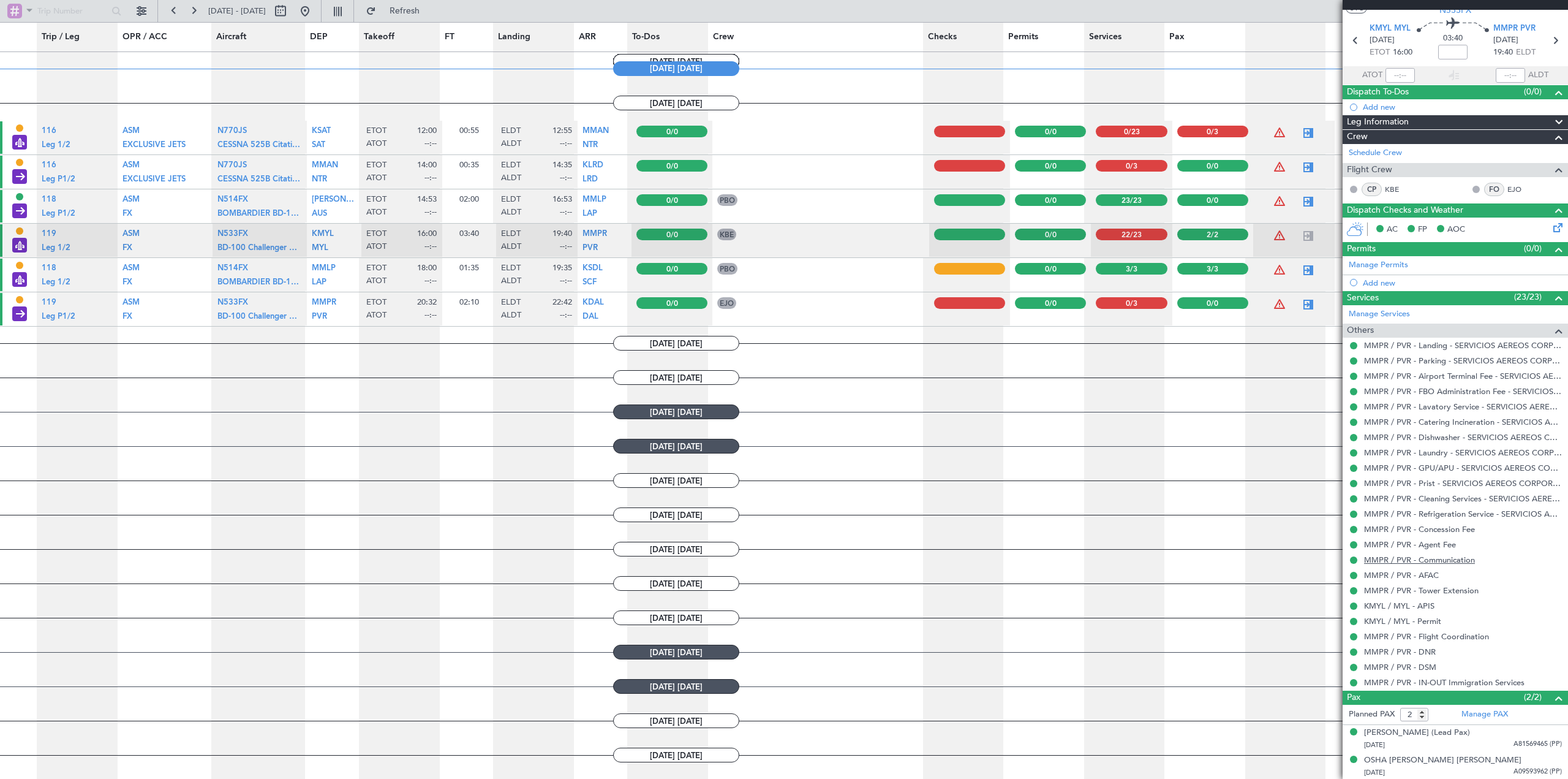
scroll to position [36, 0]
click at [236, 303] on span "N533FX" at bounding box center [233, 303] width 31 height 8
click at [1303, 305] on div at bounding box center [1308, 304] width 14 height 14
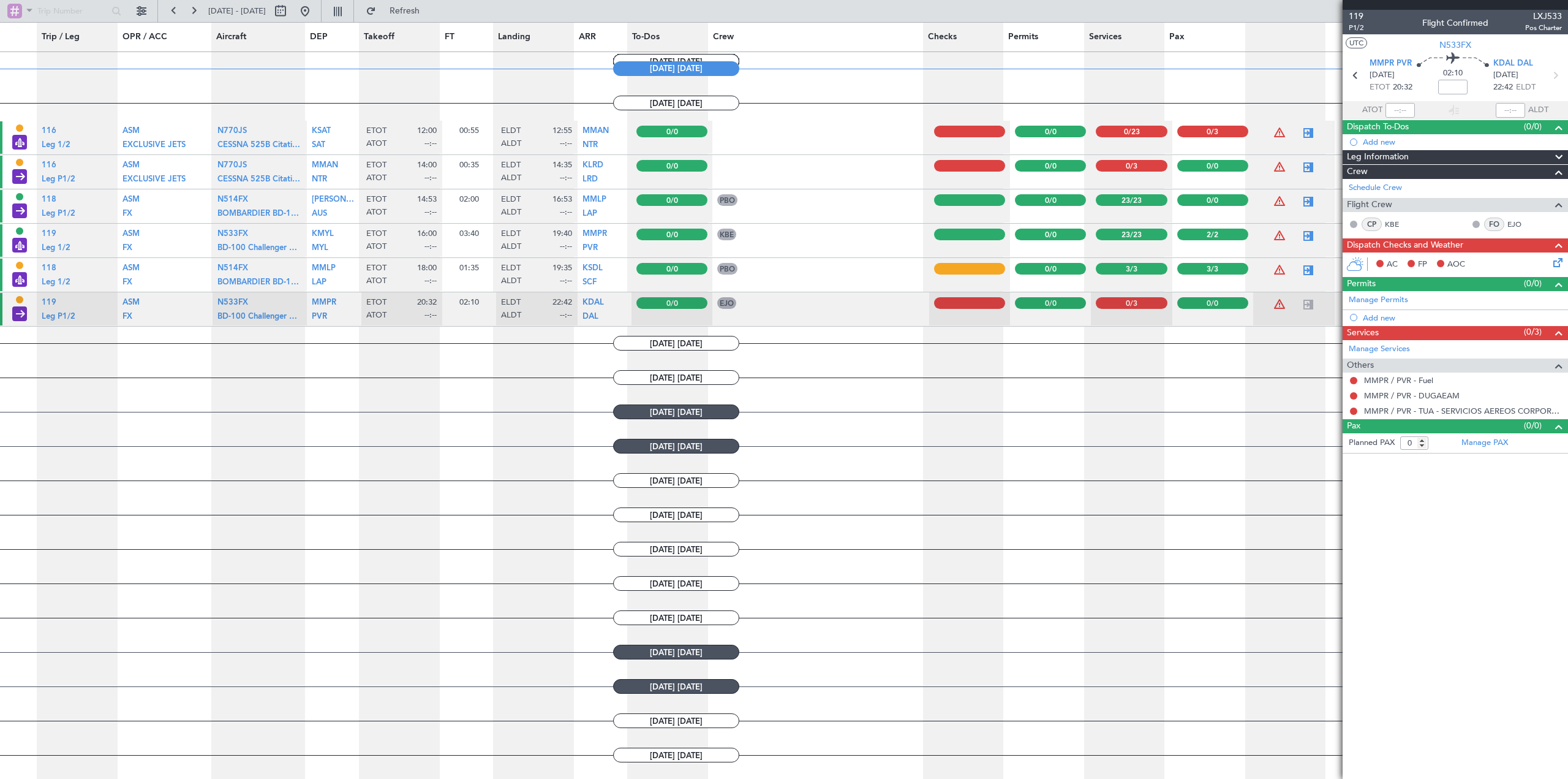
click at [1556, 264] on icon at bounding box center [1556, 260] width 10 height 10
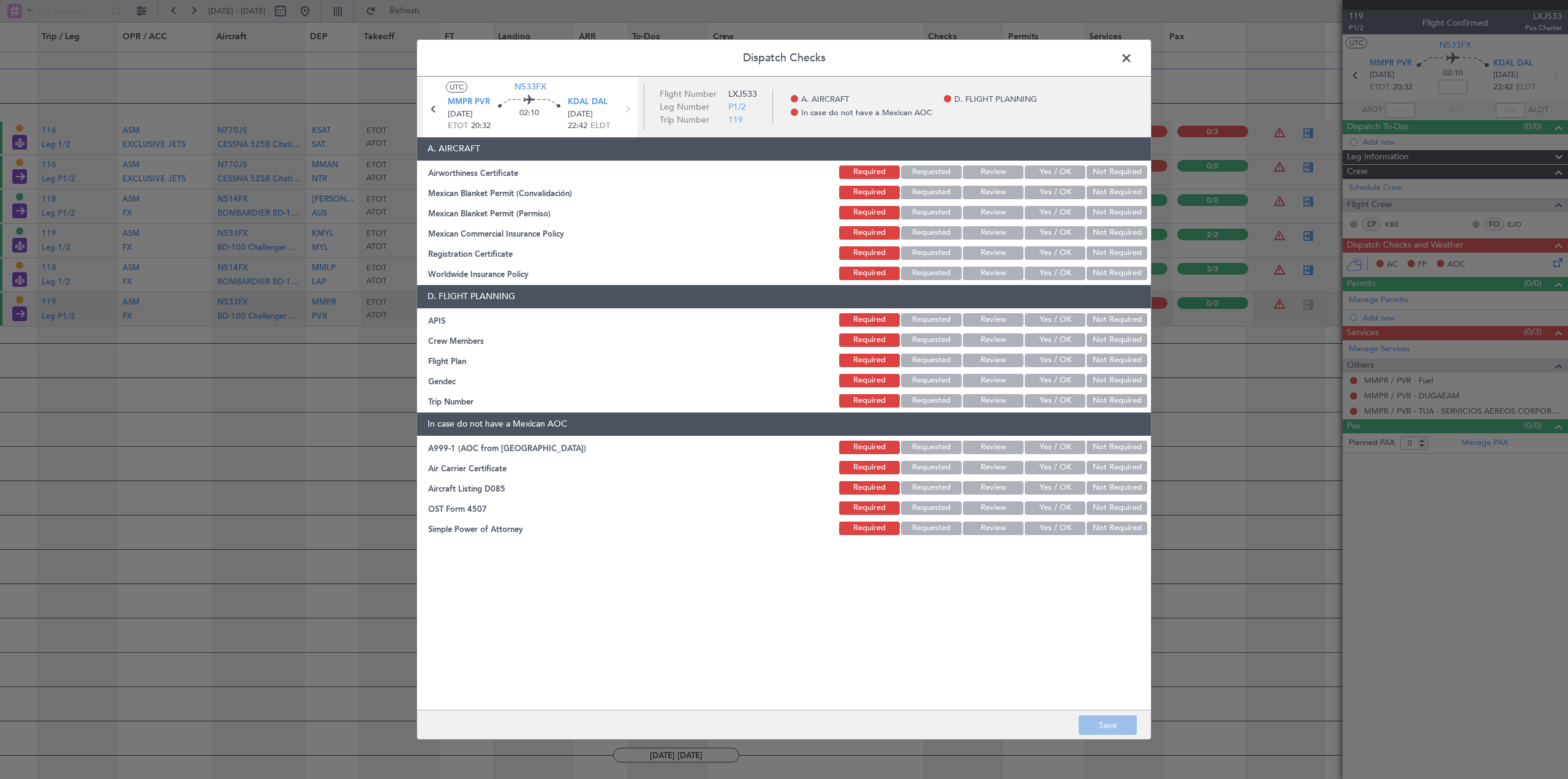
click at [1050, 167] on button "Yes / OK" at bounding box center [1055, 172] width 60 height 14
click at [1059, 187] on button "Yes / OK" at bounding box center [1055, 193] width 60 height 14
click at [1059, 212] on button "Yes / OK" at bounding box center [1055, 213] width 60 height 14
click at [1060, 231] on button "Yes / OK" at bounding box center [1055, 233] width 60 height 14
click at [1060, 251] on button "Yes / OK" at bounding box center [1055, 253] width 60 height 14
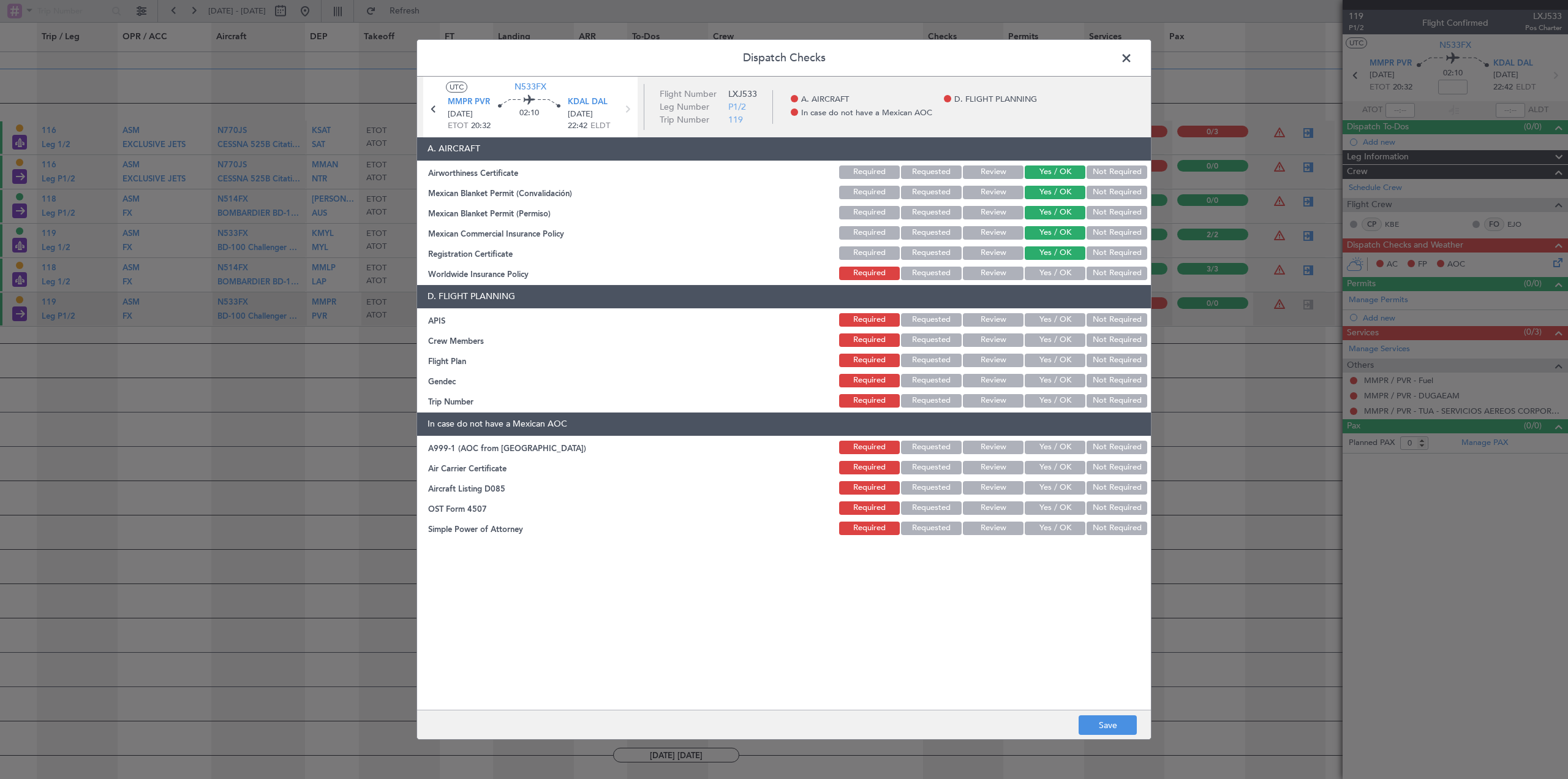
click at [1108, 267] on button "Not Required" at bounding box center [1117, 273] width 60 height 14
click at [1056, 323] on button "Yes / OK" at bounding box center [1055, 320] width 60 height 14
click at [1059, 340] on button "Yes / OK" at bounding box center [1055, 340] width 60 height 14
click at [1066, 367] on button "Yes / OK" at bounding box center [1055, 360] width 60 height 14
click at [1055, 380] on button "Yes / OK" at bounding box center [1055, 381] width 60 height 14
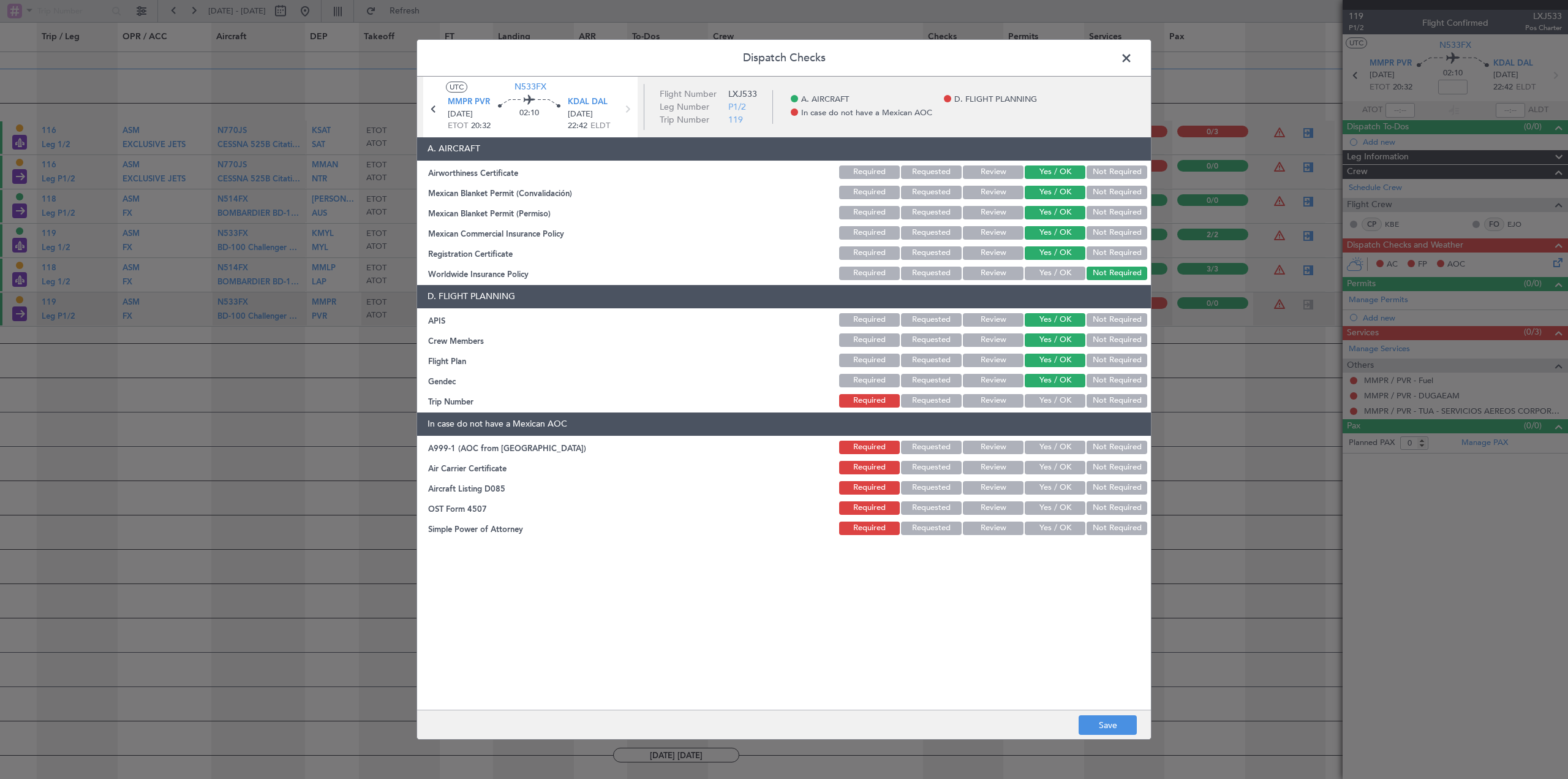
click at [953, 360] on button "Requested" at bounding box center [931, 360] width 60 height 14
click at [1057, 398] on button "Yes / OK" at bounding box center [1055, 401] width 60 height 14
click at [1106, 443] on button "Not Required" at bounding box center [1117, 447] width 60 height 14
click at [1110, 463] on button "Not Required" at bounding box center [1117, 467] width 60 height 14
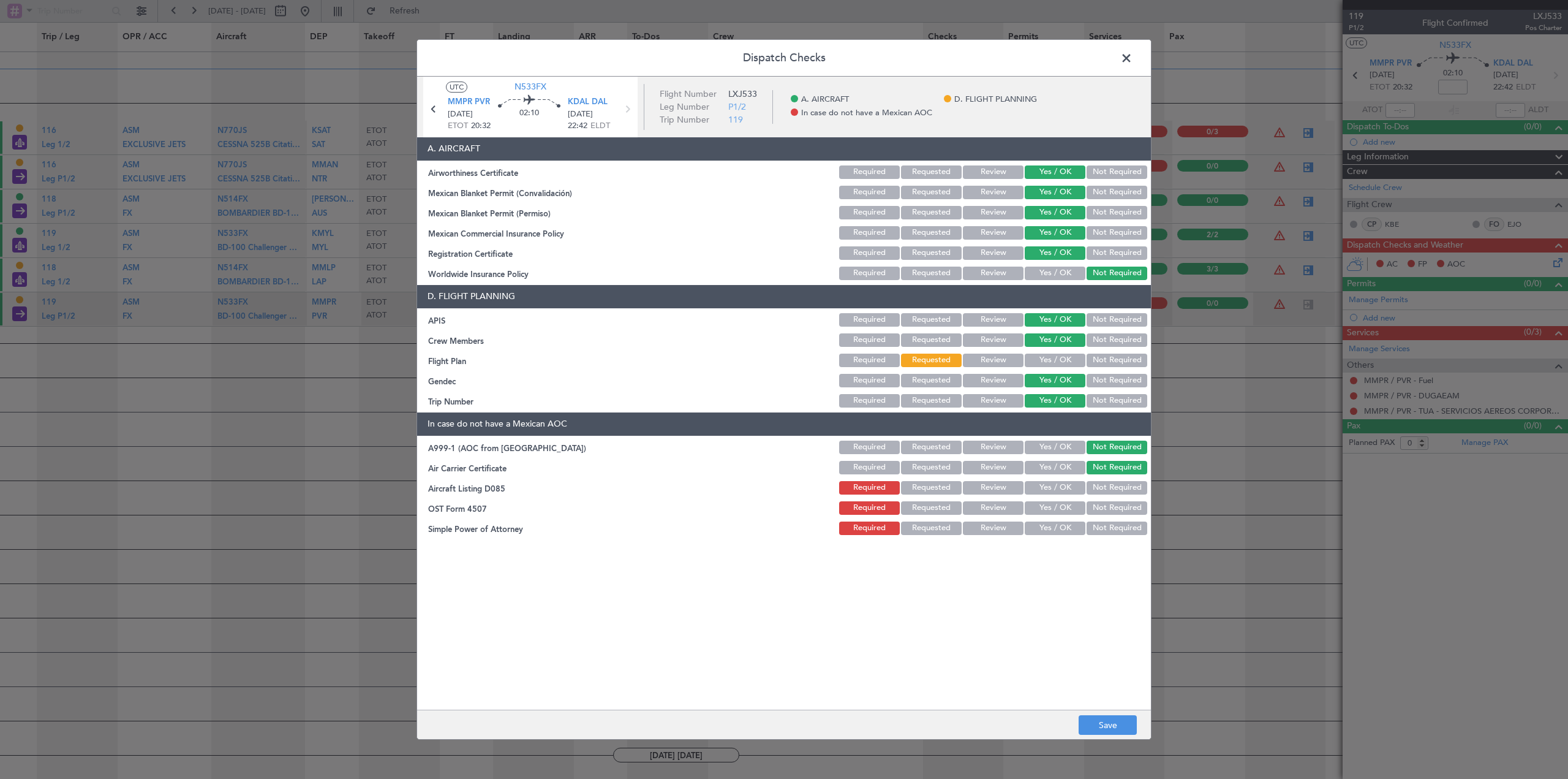
click at [1117, 488] on button "Not Required" at bounding box center [1117, 488] width 60 height 14
click at [1117, 498] on section "In case do not have a Mexican AOC A999-1 (AOC from OpSpecs) Required Requested …" at bounding box center [784, 474] width 734 height 124
click at [1119, 508] on button "Not Required" at bounding box center [1117, 508] width 60 height 14
click at [1117, 536] on div "Not Required" at bounding box center [1115, 528] width 62 height 17
click at [1130, 528] on button "Not Required" at bounding box center [1117, 528] width 60 height 14
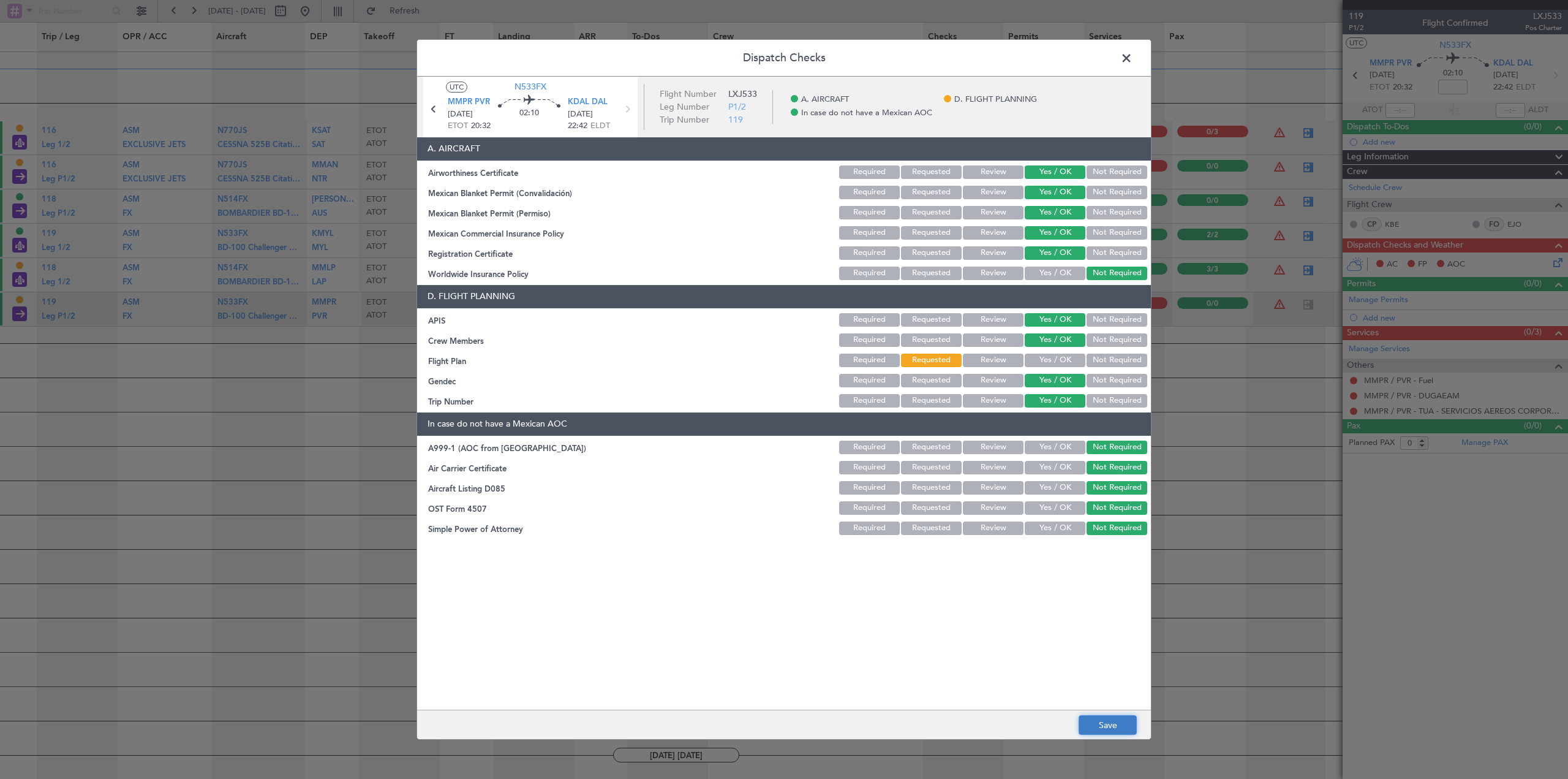
click at [1102, 728] on button "Save" at bounding box center [1107, 725] width 58 height 20
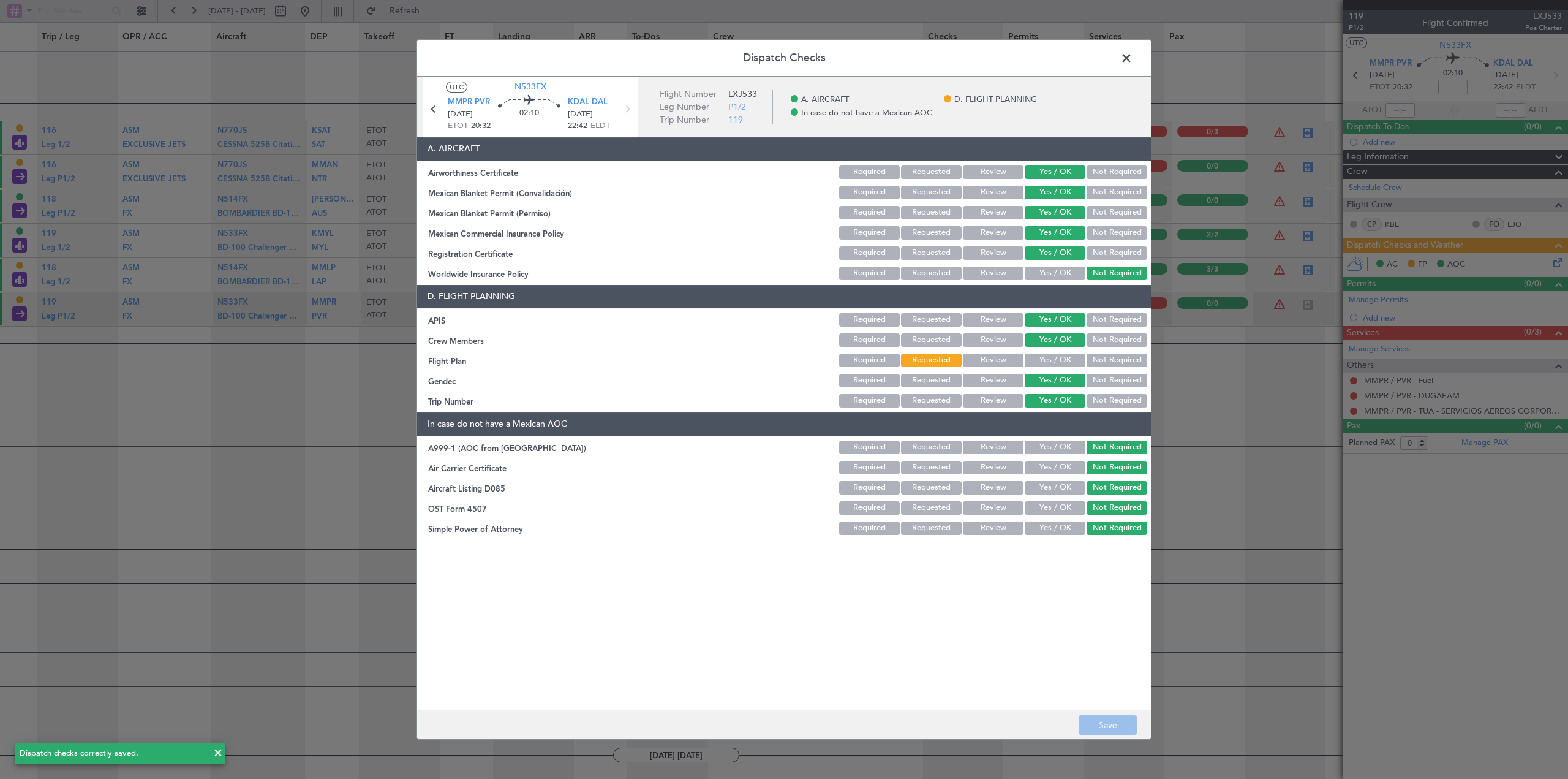
click at [1132, 63] on span at bounding box center [1132, 61] width 0 height 25
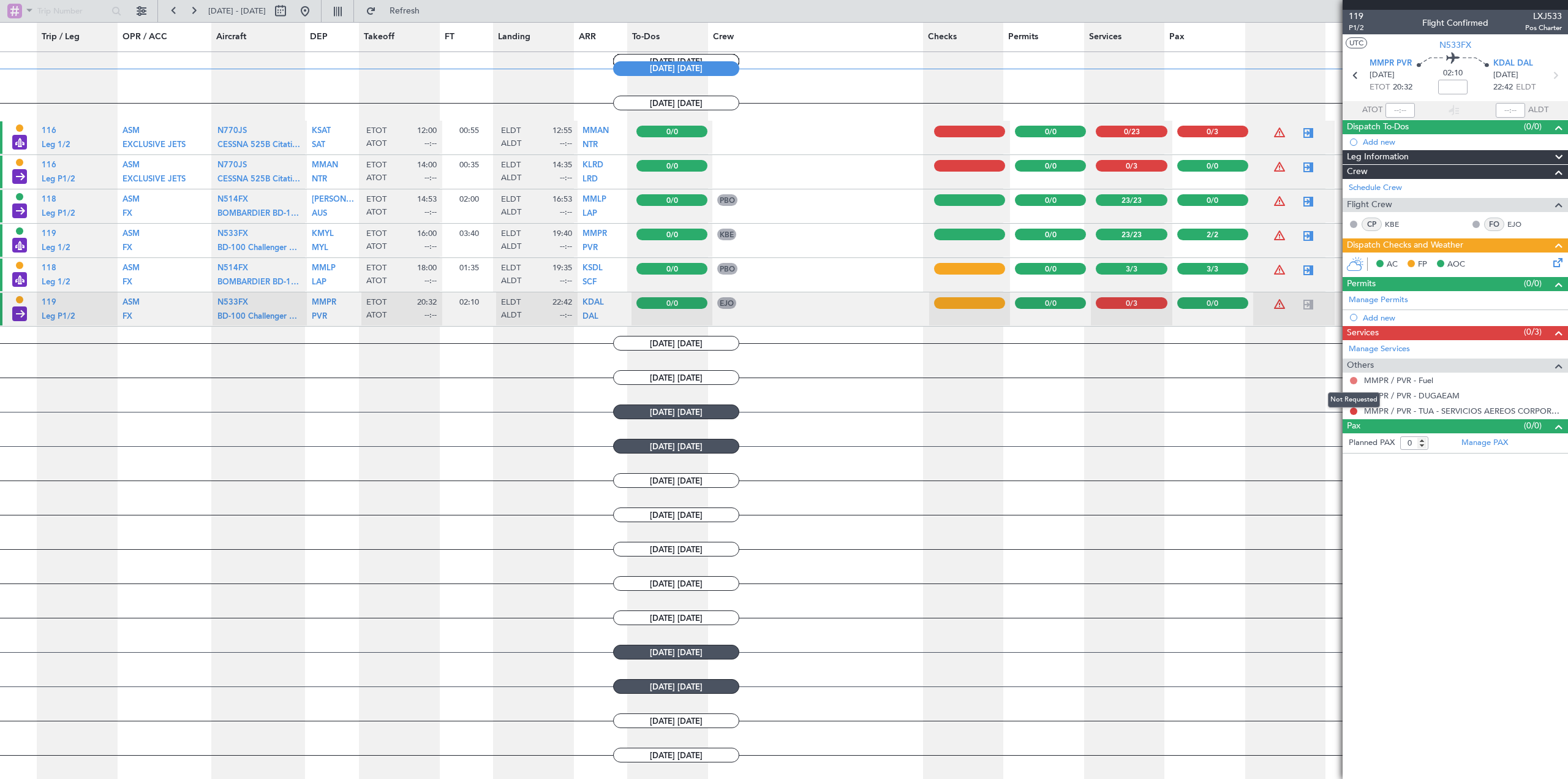
click at [1352, 380] on button at bounding box center [1353, 380] width 8 height 8
click at [1455, 507] on article "119 P1/2 Flight Confirmed LXJ533 Pos Charter UTC N533FX MMPR PVR [DATE] ETOT 20…" at bounding box center [1455, 394] width 226 height 769
click at [1353, 382] on button at bounding box center [1353, 380] width 8 height 8
click at [1305, 526] on span "Confirmed" at bounding box center [1318, 526] width 38 height 12
click at [1353, 394] on button at bounding box center [1353, 395] width 8 height 8
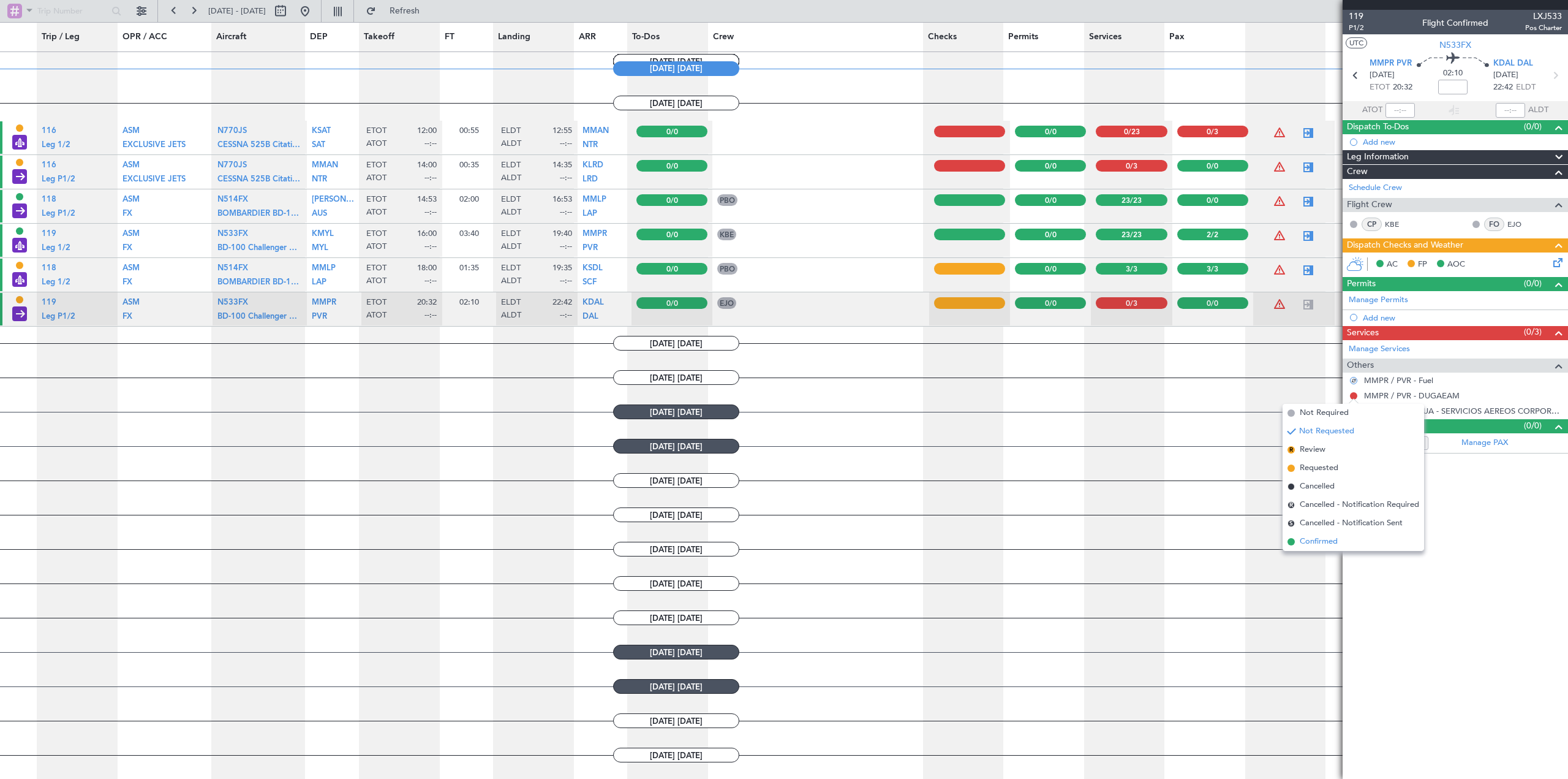
click at [1331, 538] on span "Confirmed" at bounding box center [1318, 542] width 38 height 12
click at [1351, 411] on button at bounding box center [1353, 411] width 8 height 8
click at [1322, 557] on span "Confirmed" at bounding box center [1318, 557] width 38 height 12
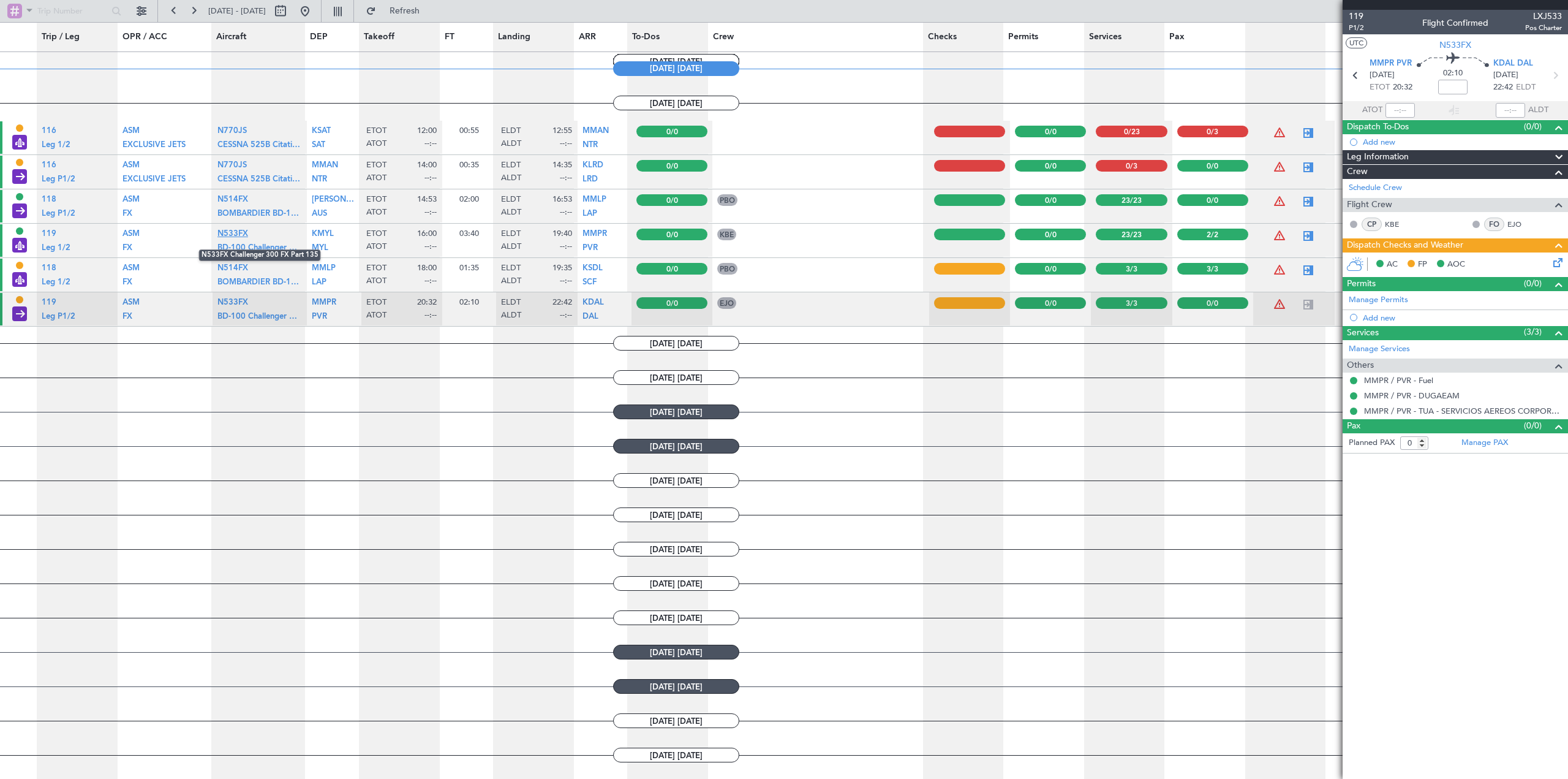
click at [238, 232] on span "N533FX" at bounding box center [233, 234] width 31 height 8
click at [1301, 235] on div at bounding box center [1308, 235] width 14 height 14
type input "2"
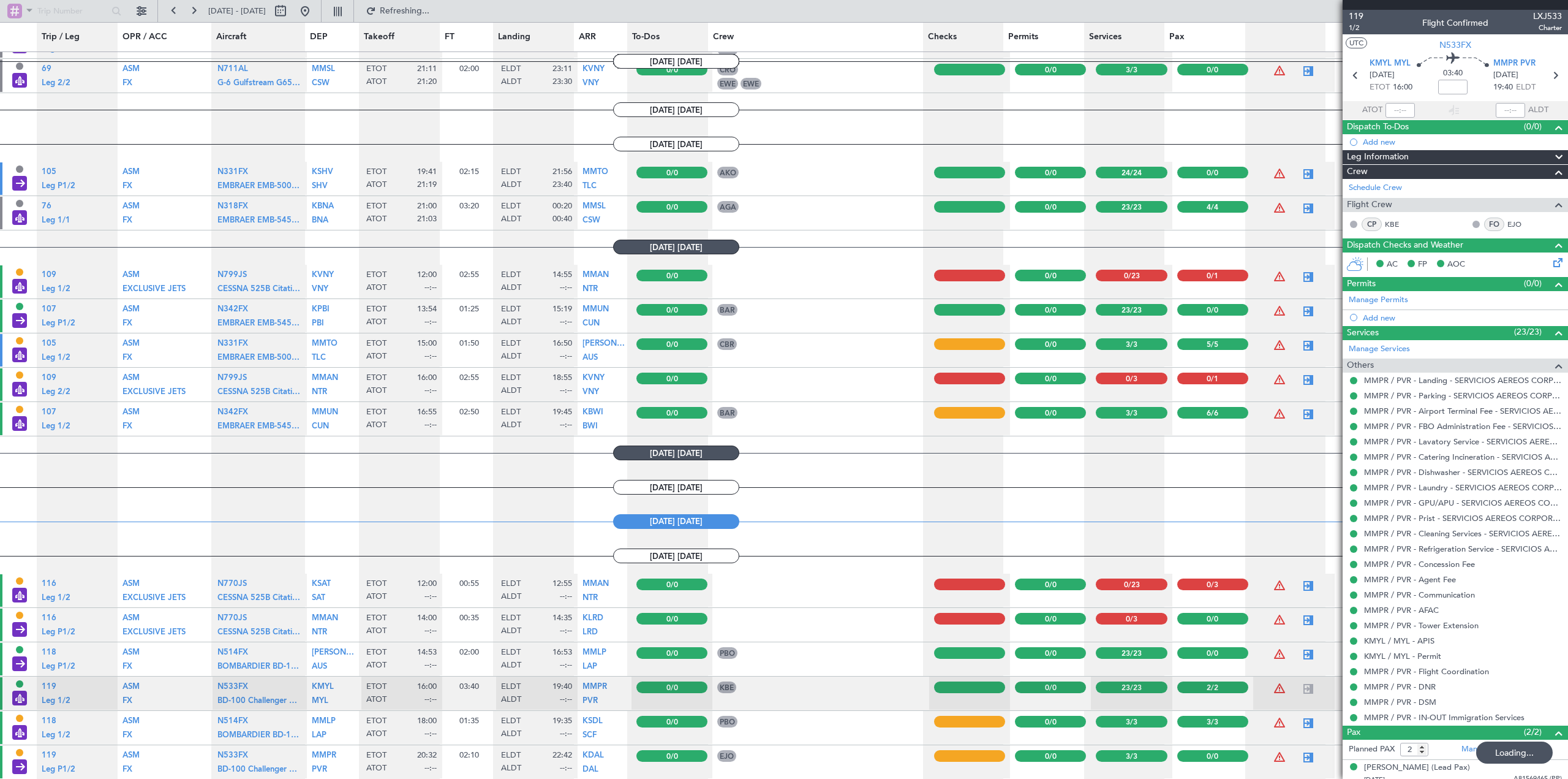
scroll to position [552, 0]
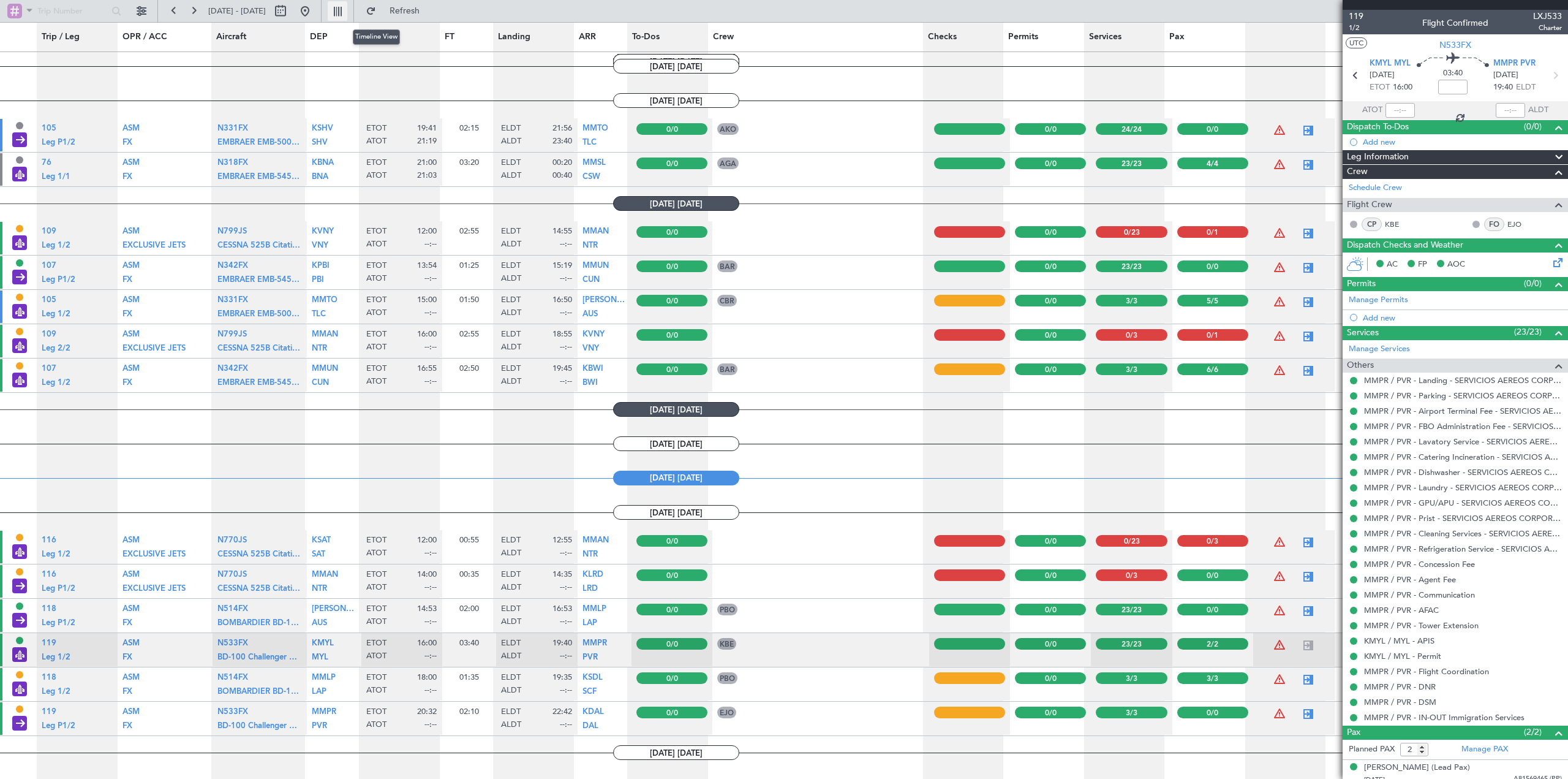
type input "17:03"
type input "17:55"
type input "1"
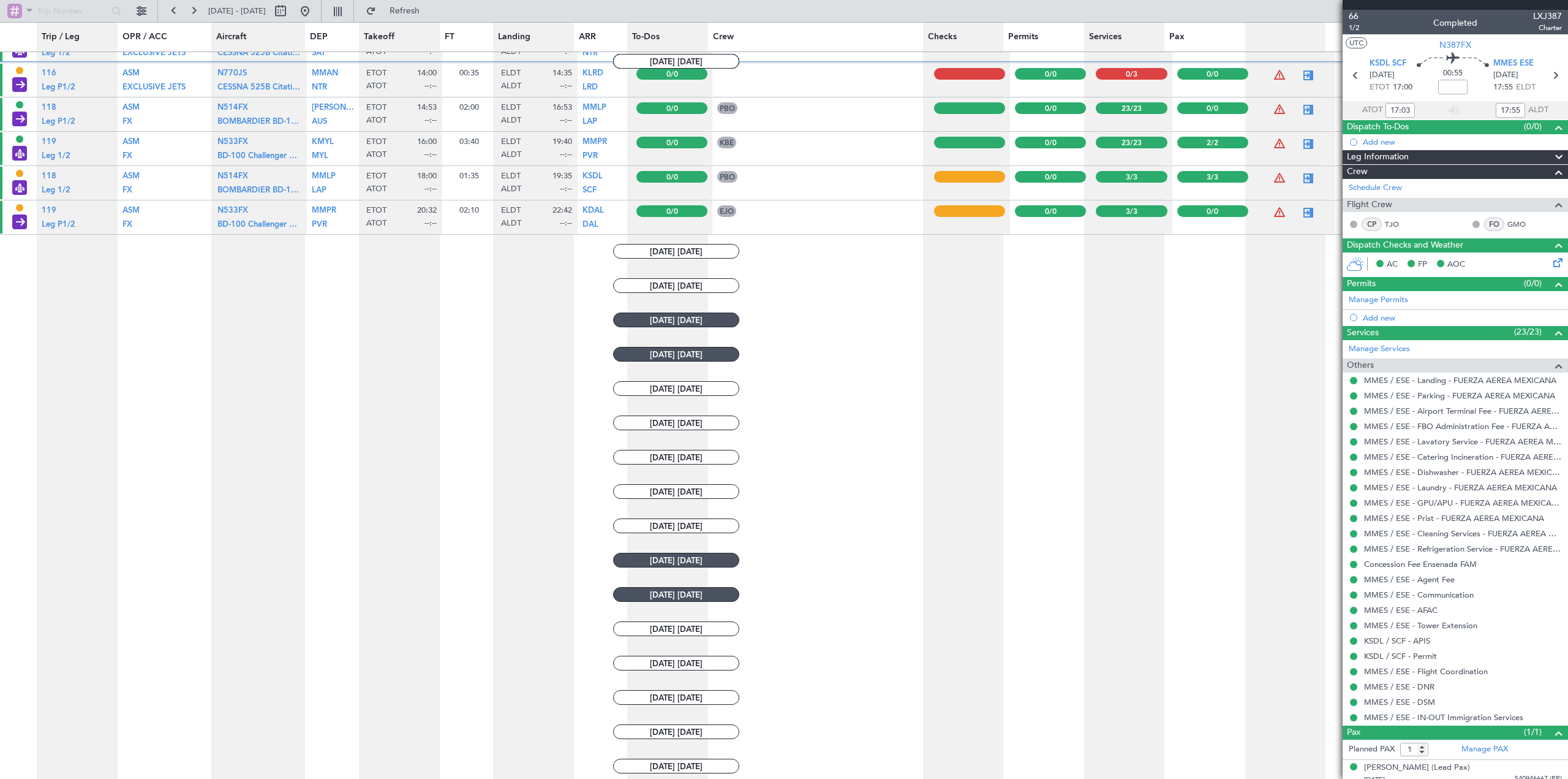
scroll to position [1056, 0]
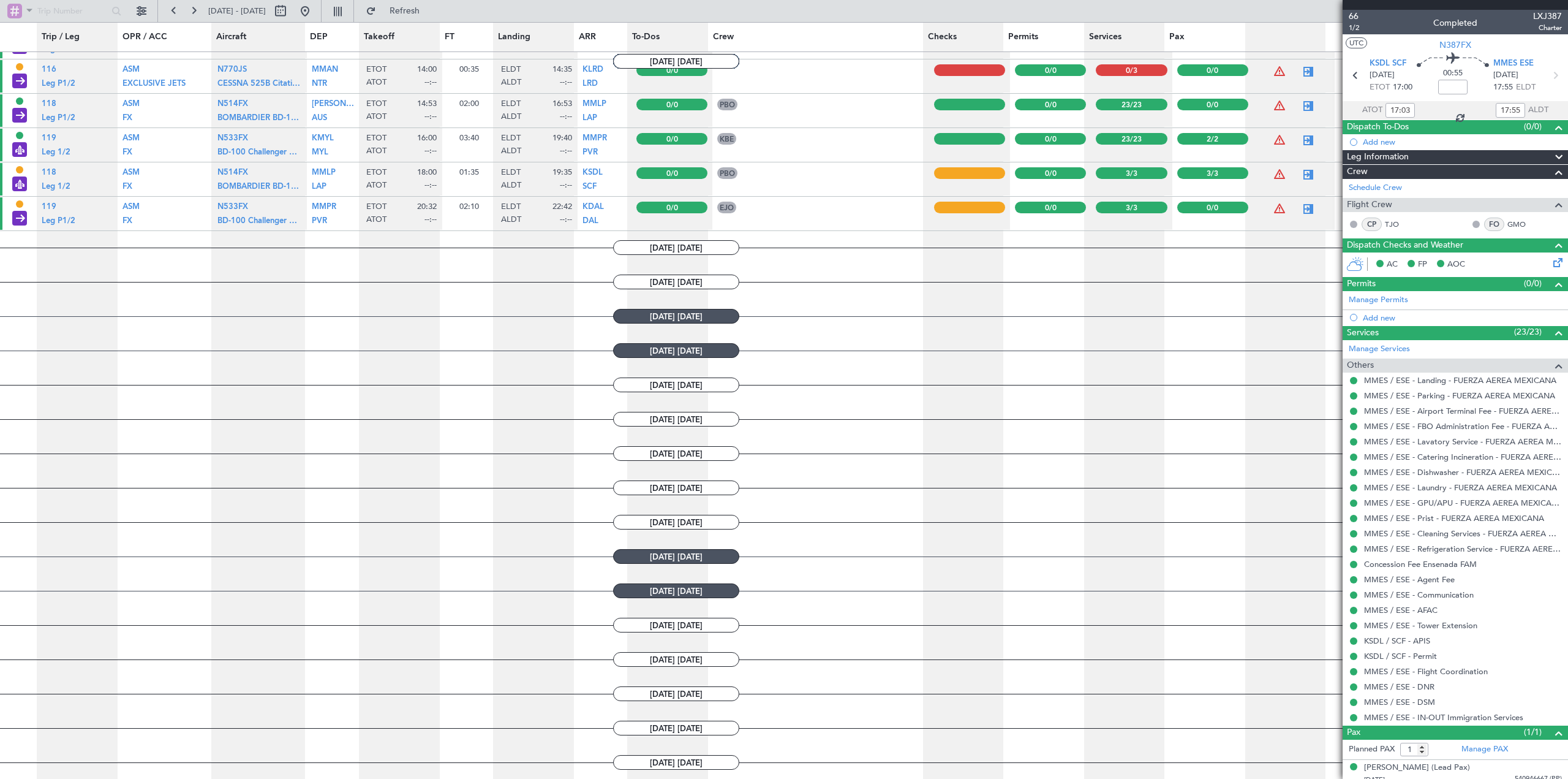
type input "21:19"
type input "23:40"
type input "0"
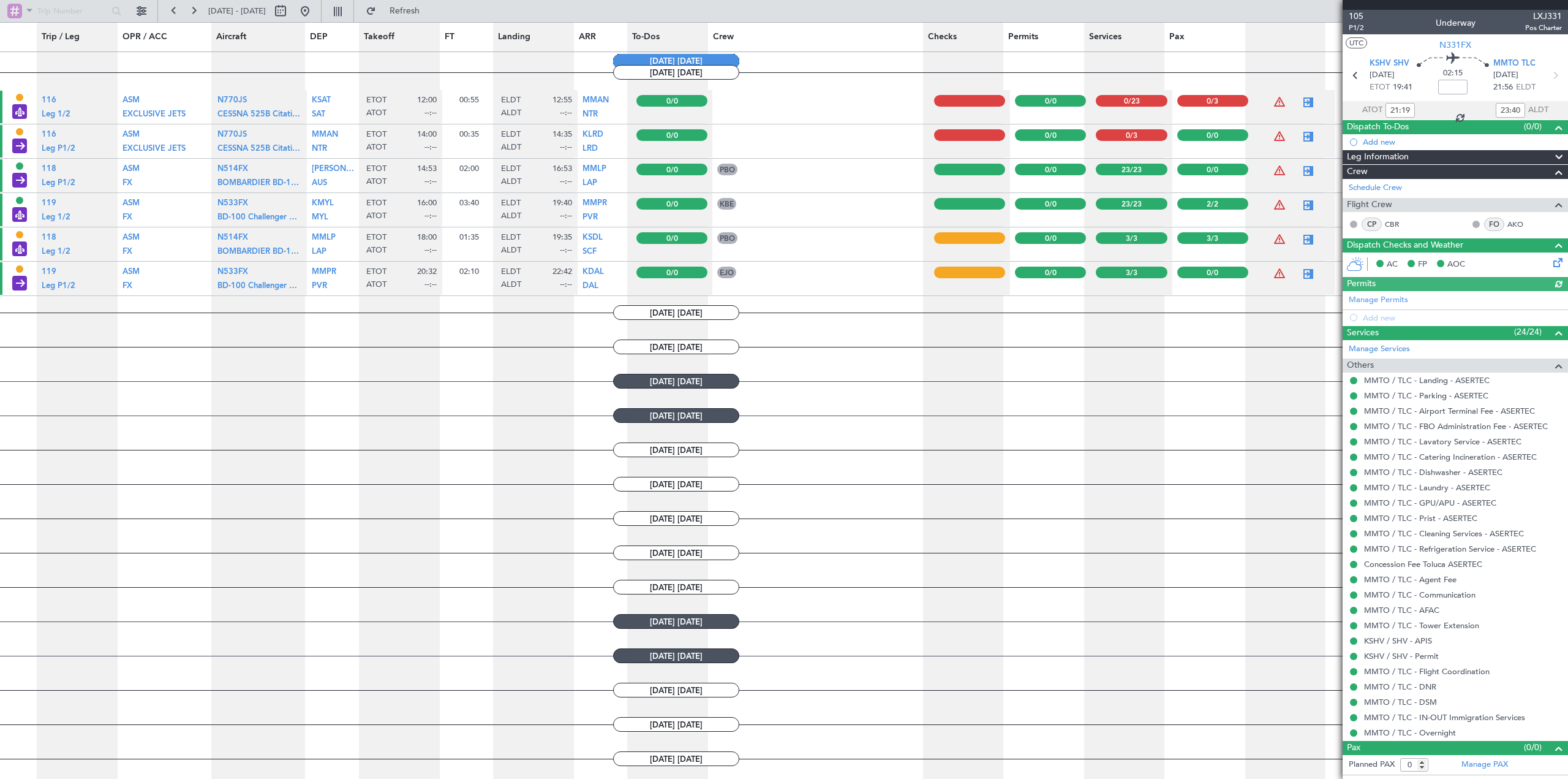
scroll to position [995, 0]
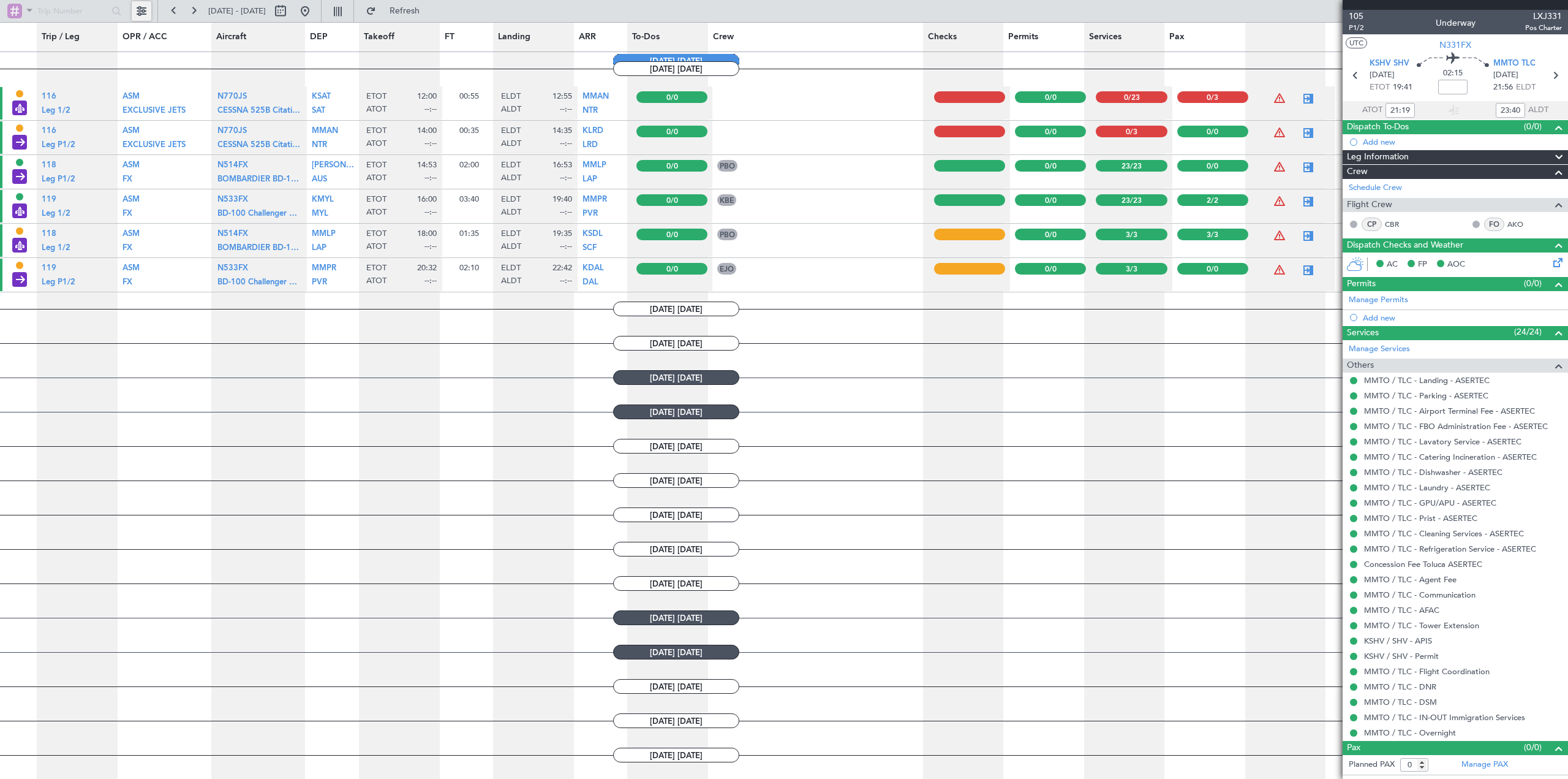
click at [150, 5] on button at bounding box center [141, 11] width 20 height 20
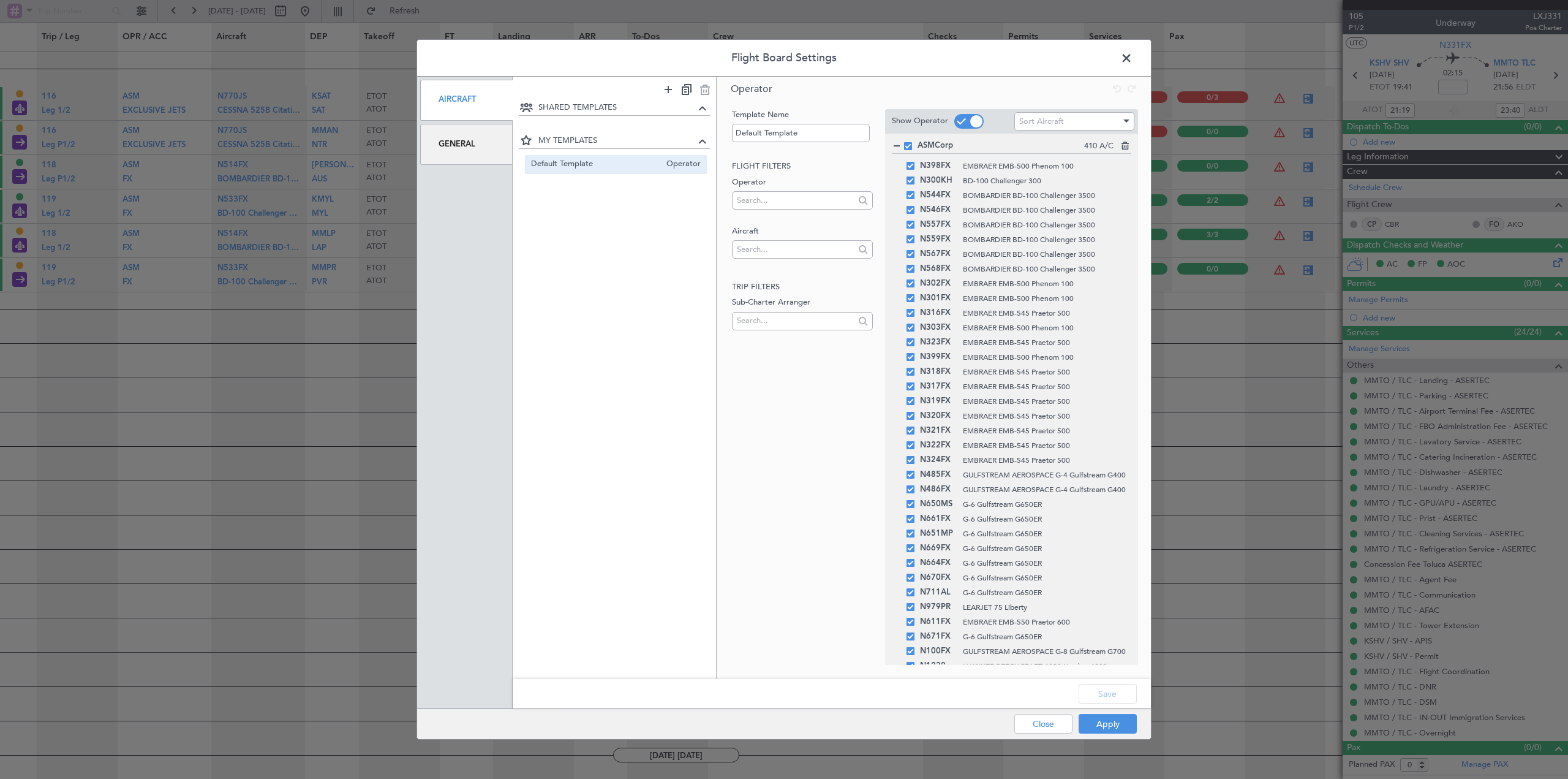
click at [1132, 57] on span at bounding box center [1132, 61] width 0 height 25
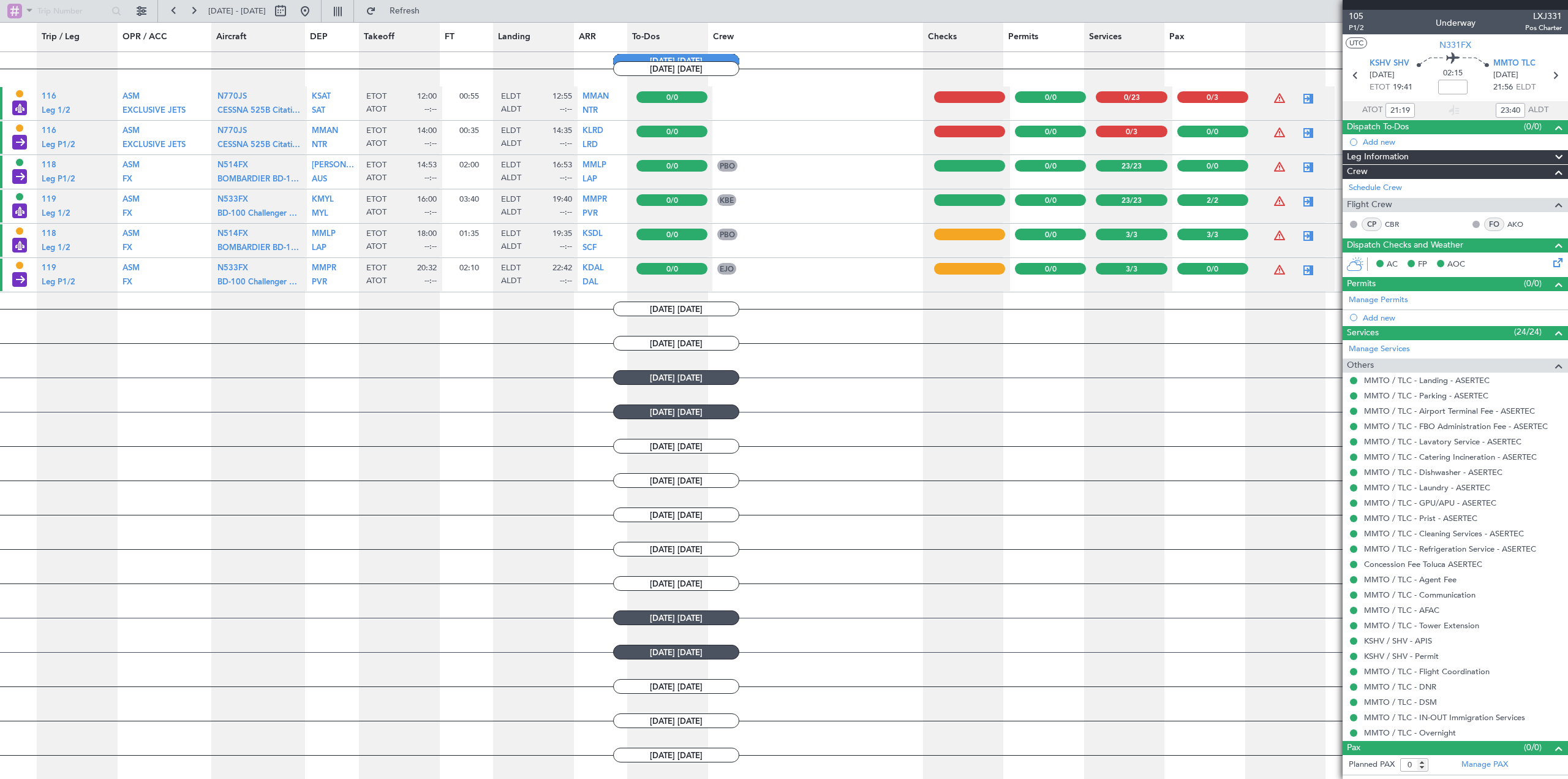
click at [1519, 13] on div "105 P1/2 Underway LXJ331 Pos Charter" at bounding box center [1455, 22] width 226 height 25
click at [1301, 160] on div at bounding box center [1308, 167] width 14 height 14
click at [1301, 198] on div at bounding box center [1308, 201] width 14 height 14
type input "2"
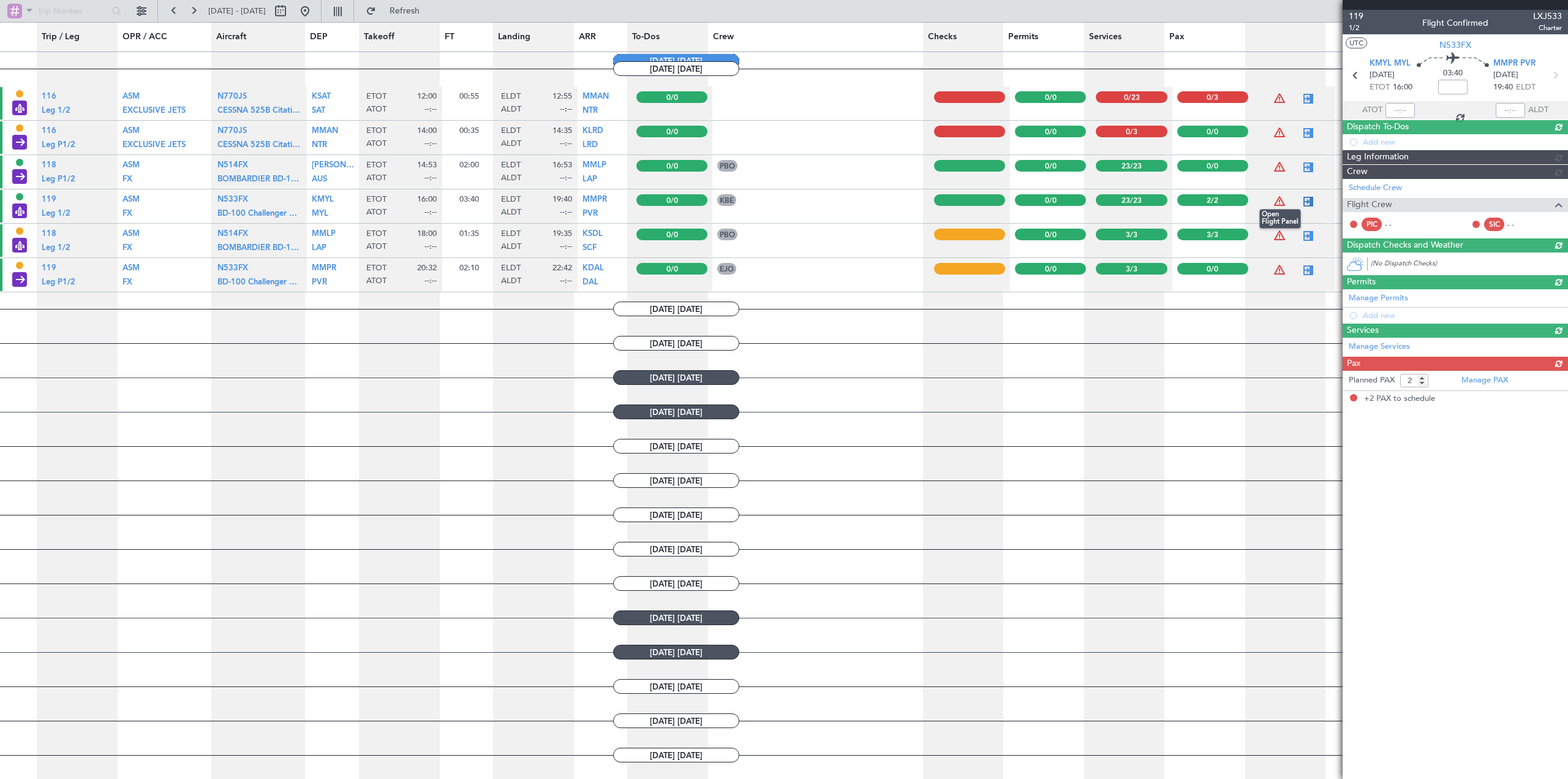
click at [1301, 203] on div at bounding box center [1308, 201] width 14 height 14
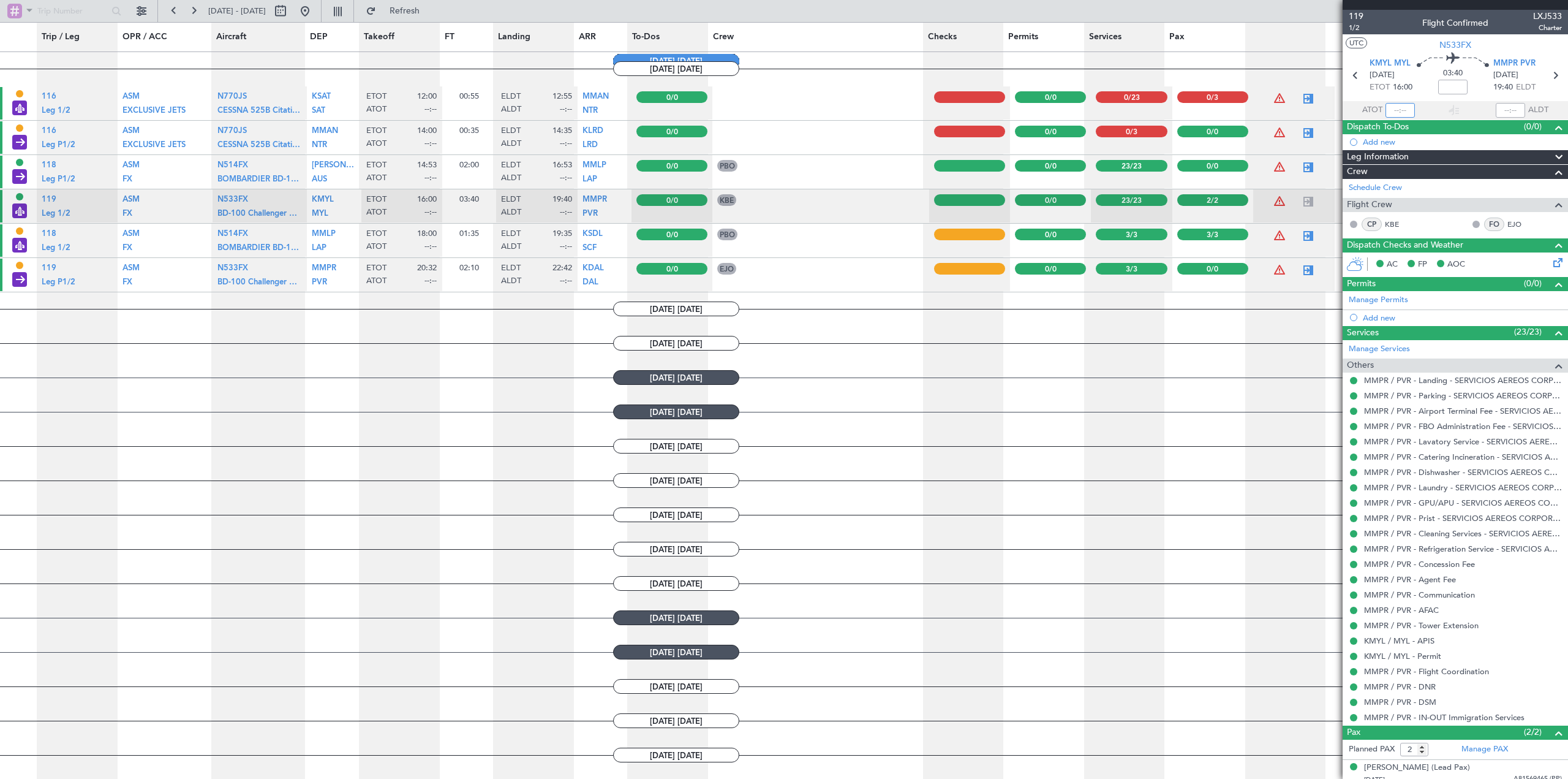
click at [1406, 107] on input "text" at bounding box center [1400, 110] width 29 height 14
click at [1501, 110] on div at bounding box center [1510, 110] width 29 height 14
click at [1510, 111] on div at bounding box center [1510, 110] width 29 height 14
click at [1506, 111] on div at bounding box center [1510, 110] width 29 height 14
drag, startPoint x: 1501, startPoint y: 117, endPoint x: 1501, endPoint y: 110, distance: 7.0
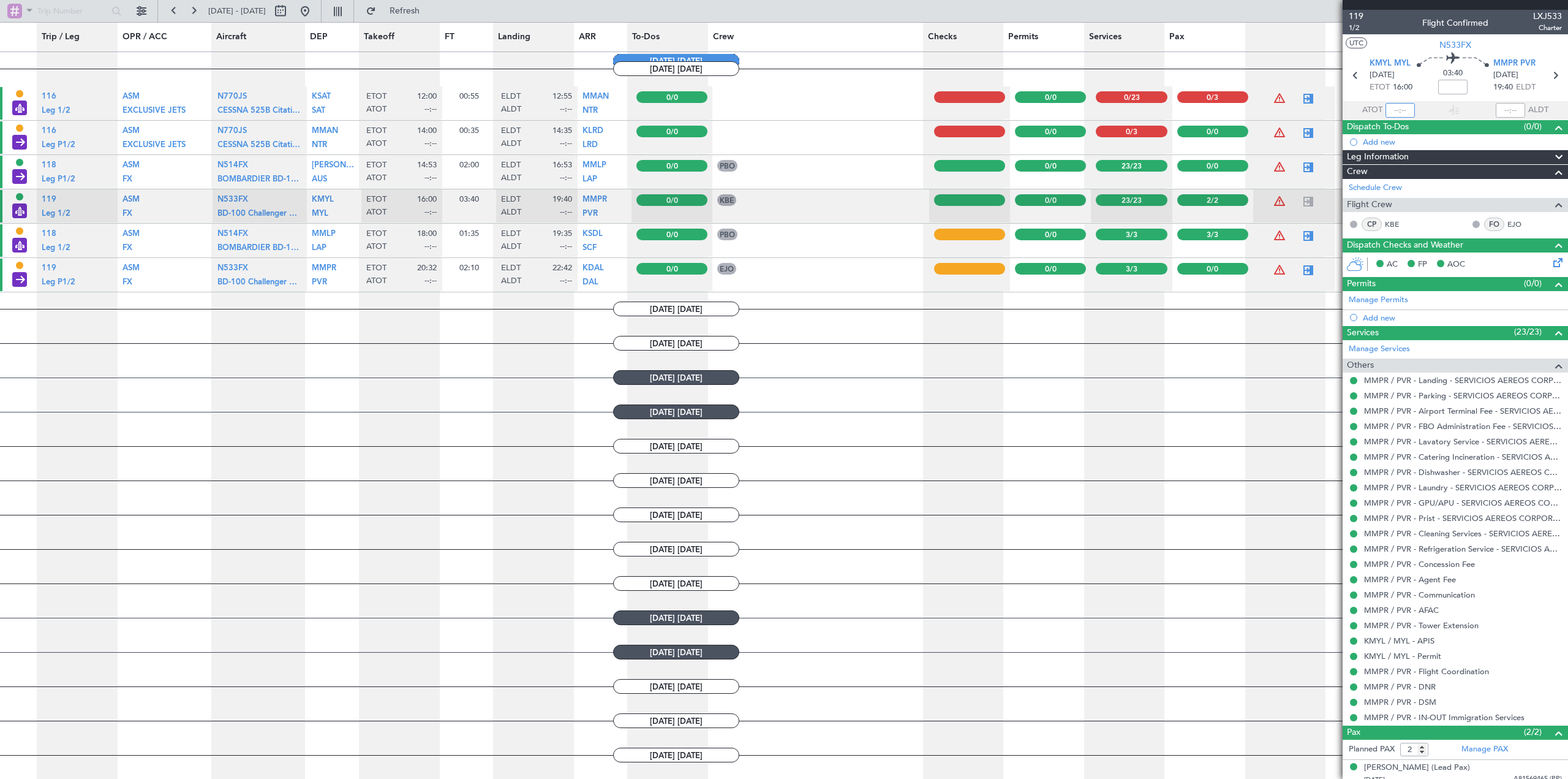
click at [1394, 110] on input "text" at bounding box center [1400, 110] width 29 height 14
